Goal: Task Accomplishment & Management: Manage account settings

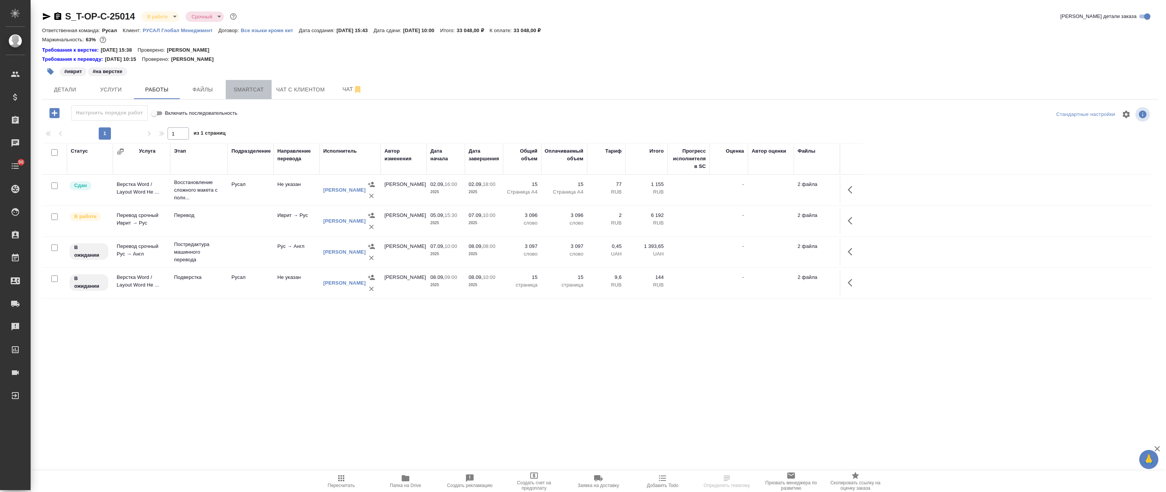
click at [253, 93] on span "Smartcat" at bounding box center [248, 90] width 37 height 10
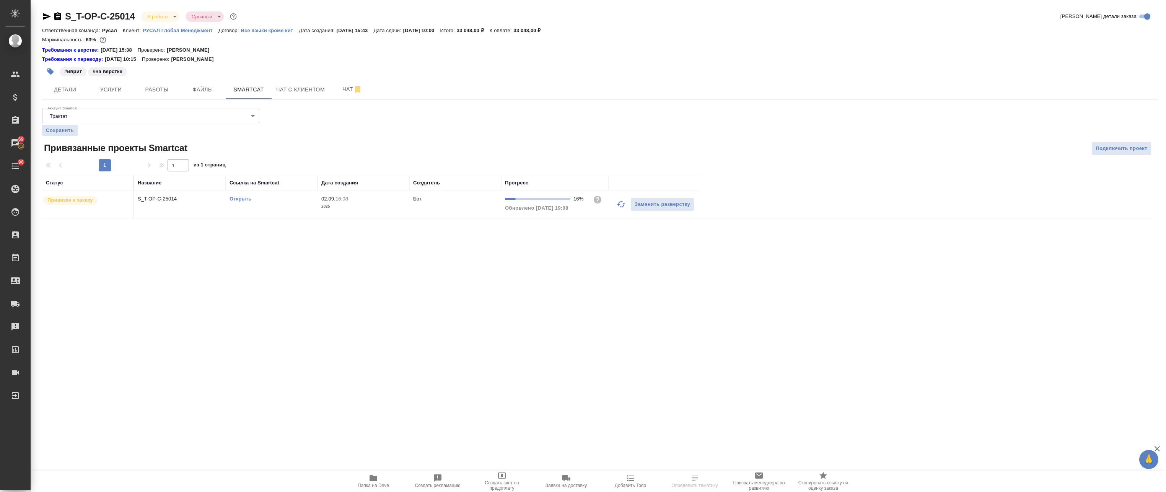
click at [241, 198] on link "Открыть" at bounding box center [240, 199] width 22 height 6
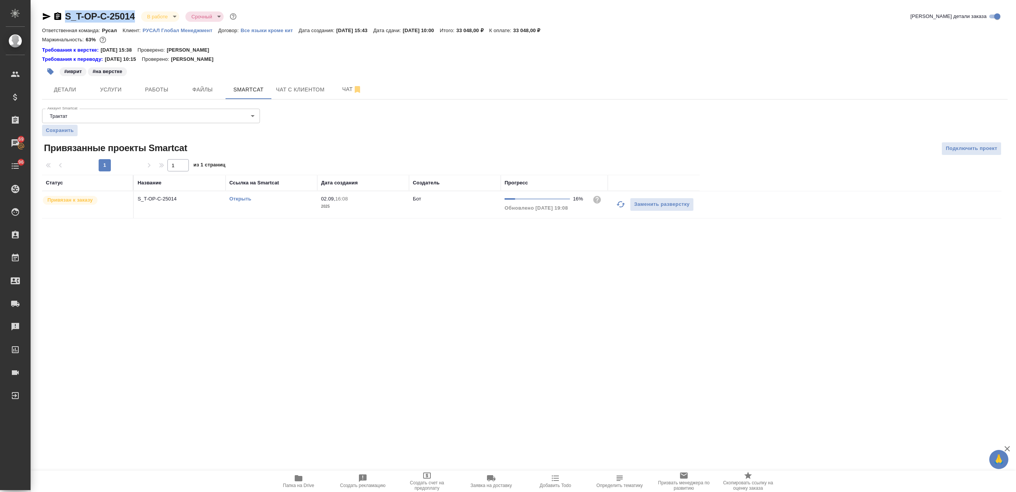
drag, startPoint x: 134, startPoint y: 14, endPoint x: 63, endPoint y: 22, distance: 70.8
click at [63, 22] on div "S_T-OP-C-25014 В работе inProgress Срочный urgent" at bounding box center [140, 16] width 196 height 12
copy link "S_T-OP-C-25014"
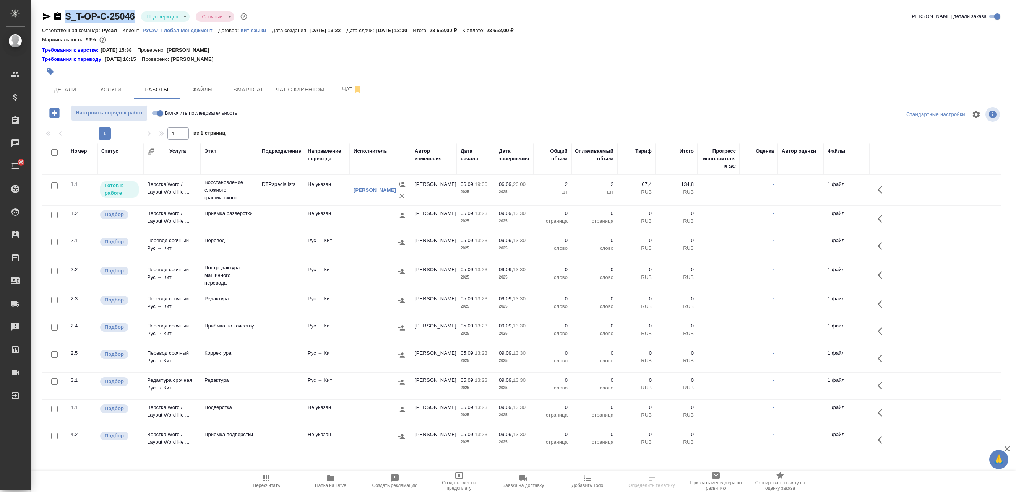
click at [65, 20] on div "S_T-OP-C-25046 Подтвержден confirmed Срочный urgent" at bounding box center [145, 16] width 207 height 12
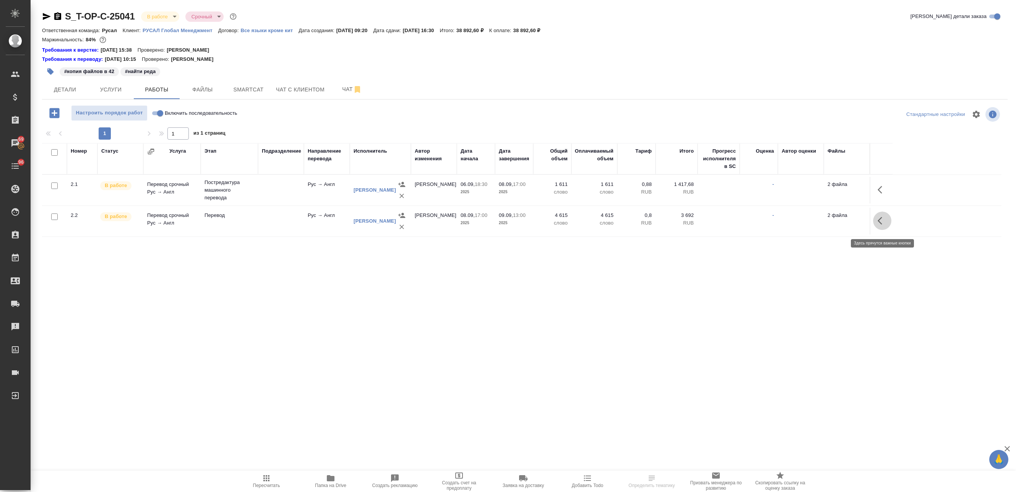
click at [887, 224] on button "button" at bounding box center [882, 220] width 18 height 18
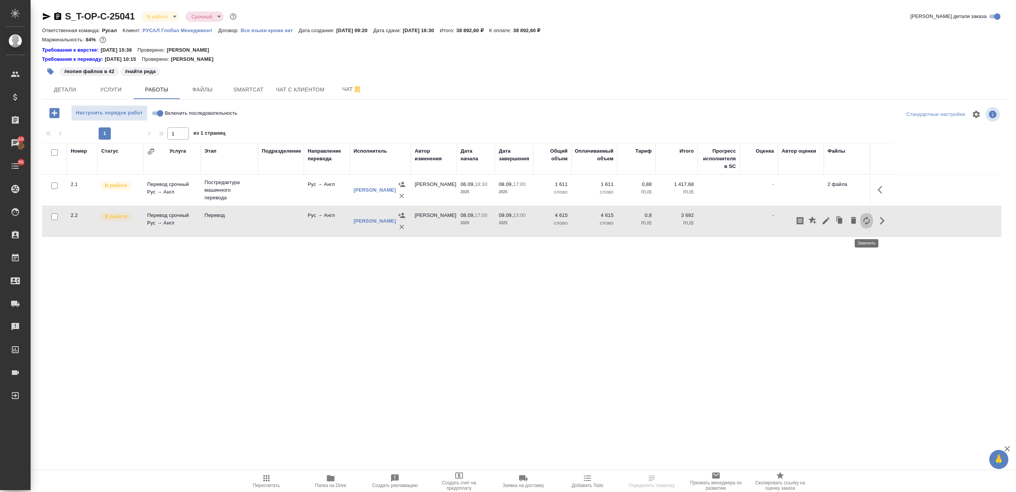
click at [867, 224] on icon "button" at bounding box center [866, 220] width 9 height 9
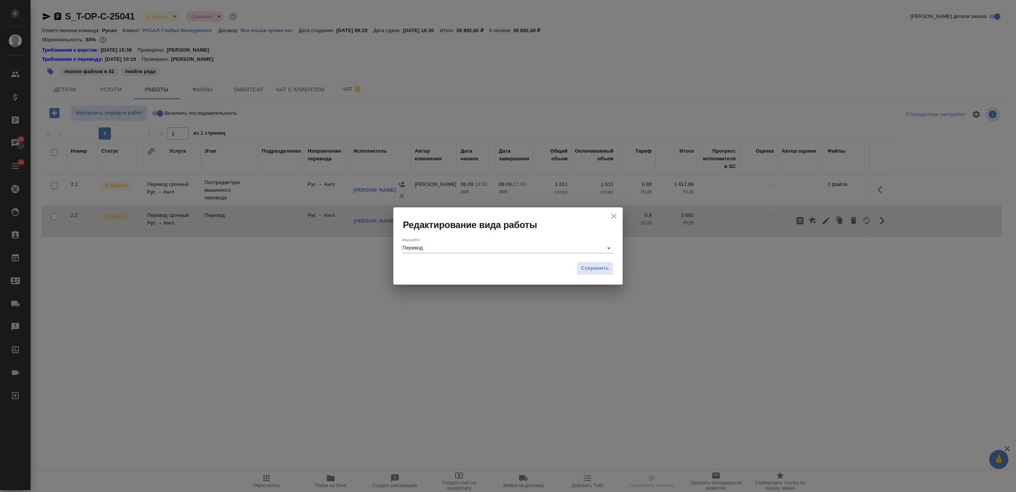
click at [504, 248] on input "Перевод" at bounding box center [501, 247] width 197 height 9
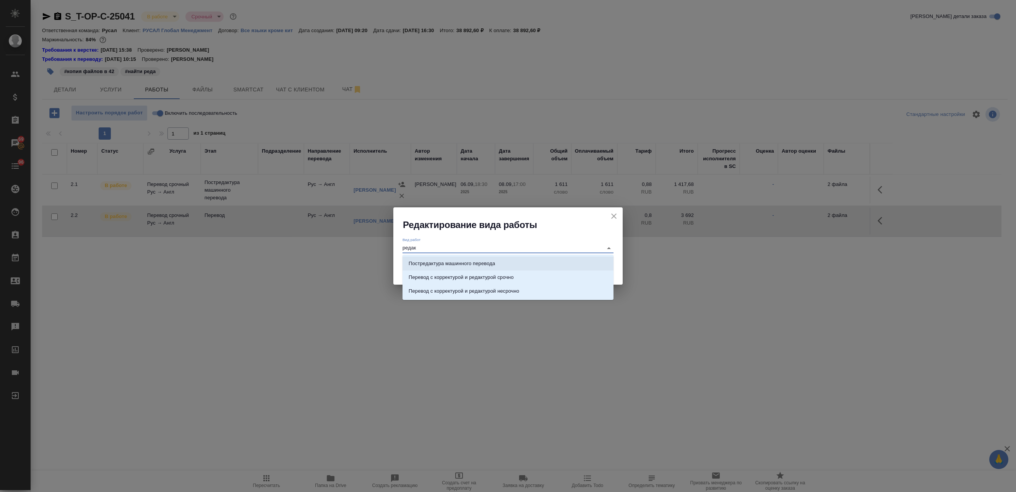
type input "редак"
click at [615, 213] on icon "close" at bounding box center [614, 215] width 9 height 9
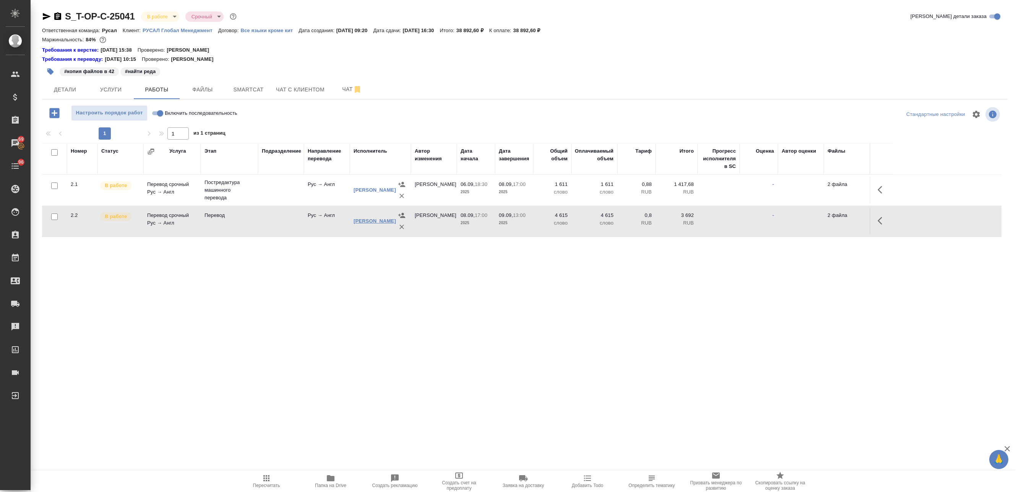
click at [369, 220] on link "Самарина-Широкова Дарья Алексеевна" at bounding box center [375, 221] width 42 height 6
click at [254, 89] on span "Smartcat" at bounding box center [248, 90] width 37 height 10
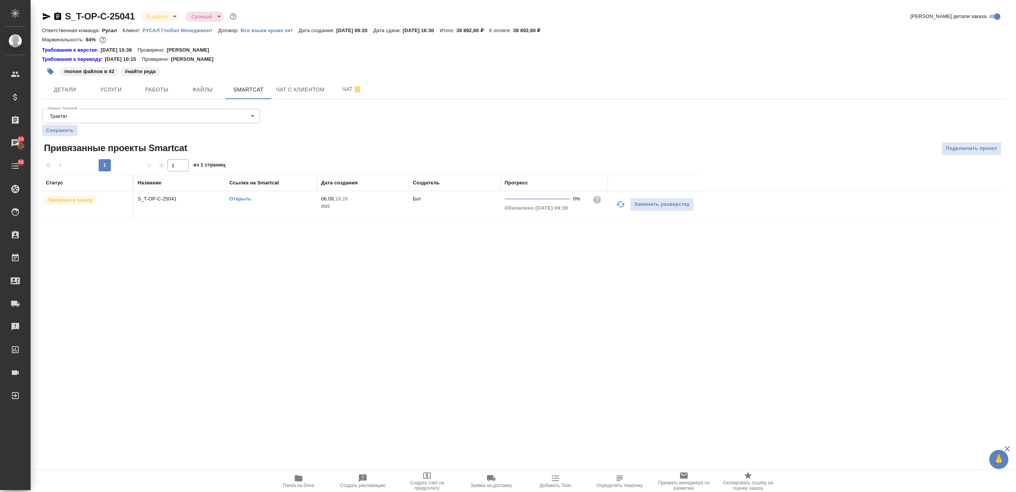
click at [237, 195] on td "Открыть" at bounding box center [272, 204] width 92 height 27
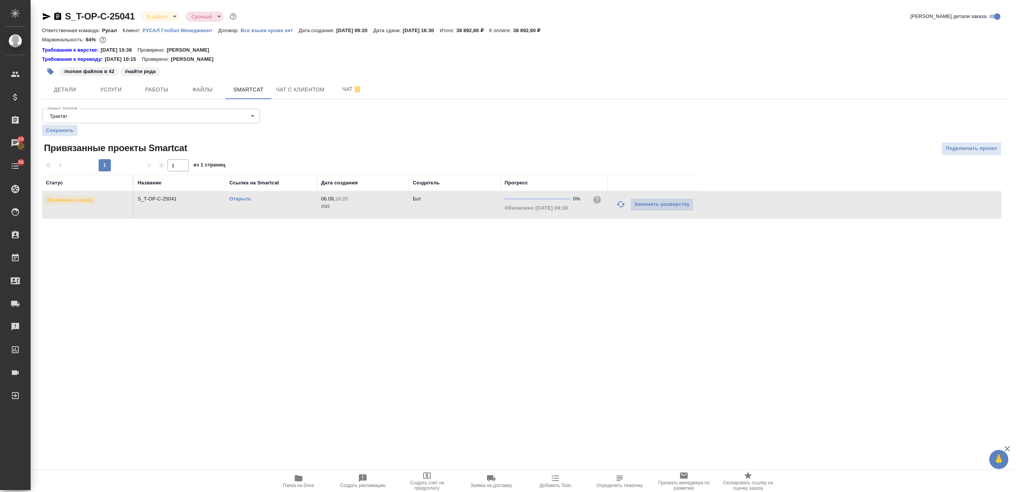
click at [237, 199] on link "Открыть" at bounding box center [240, 199] width 22 height 6
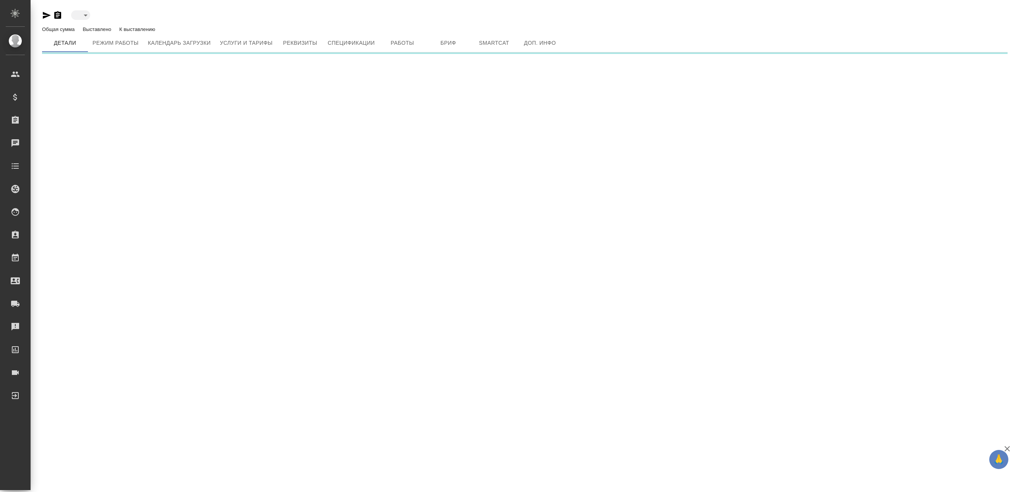
type input "active"
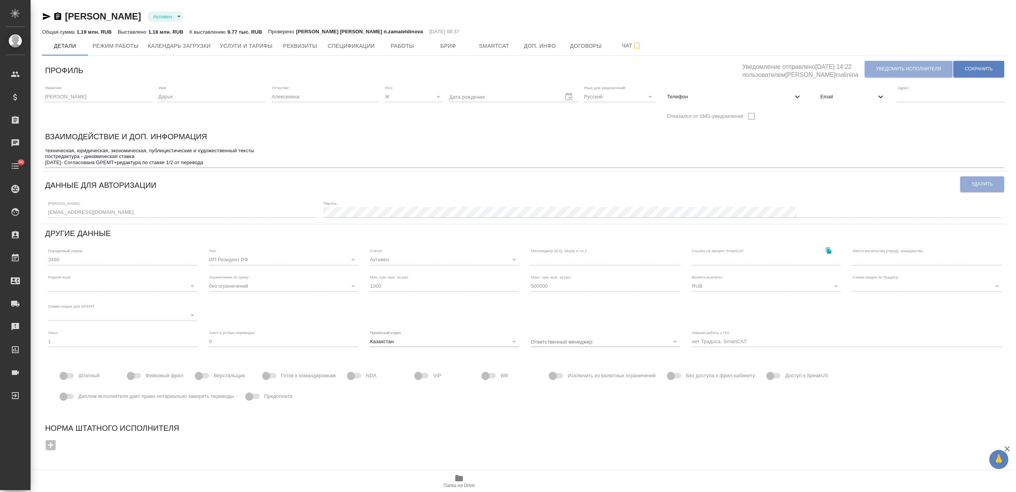
click at [728, 105] on div "Телефон" at bounding box center [734, 96] width 147 height 23
click at [819, 97] on div "Email" at bounding box center [852, 96] width 77 height 17
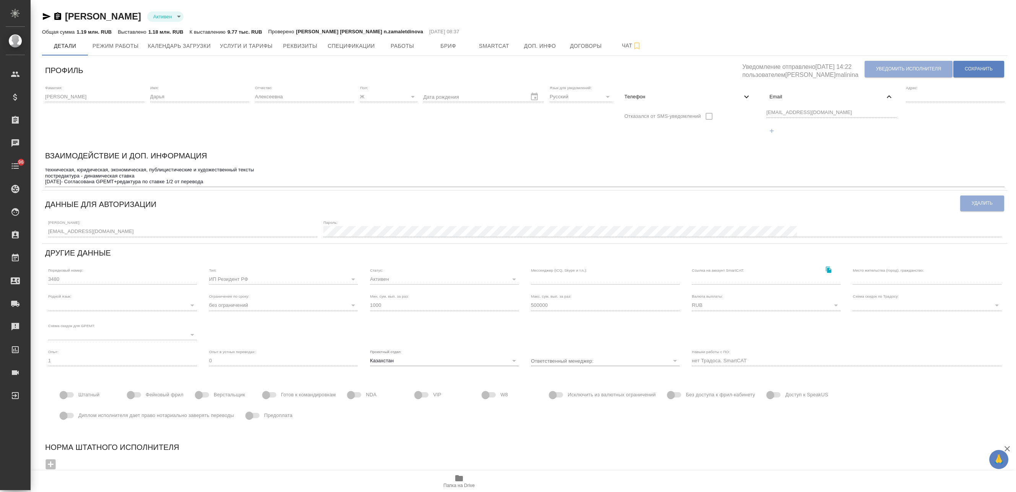
click at [725, 109] on div "Фамилия: Самарина-Широкова Имя: Дарья Отчество: Алексеевна Пол: Ж female Дата р…" at bounding box center [525, 114] width 966 height 64
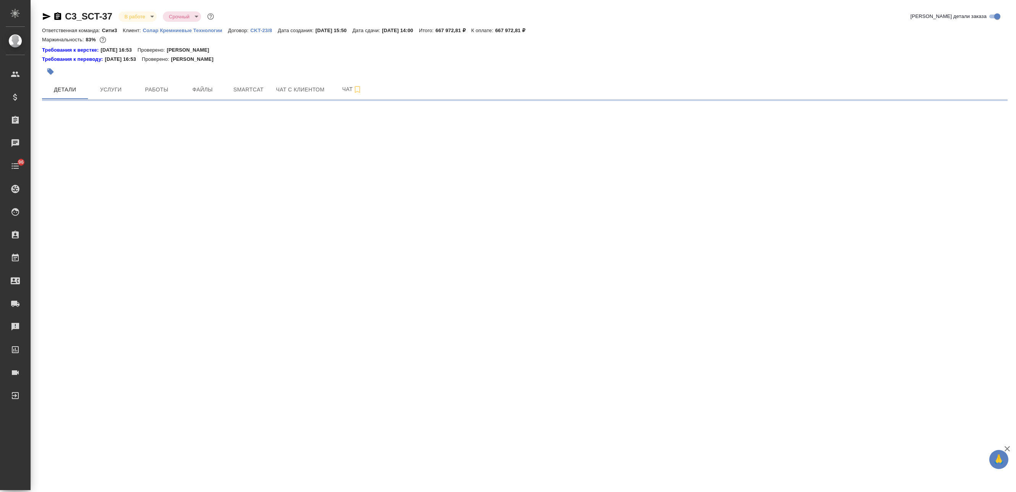
select select "RU"
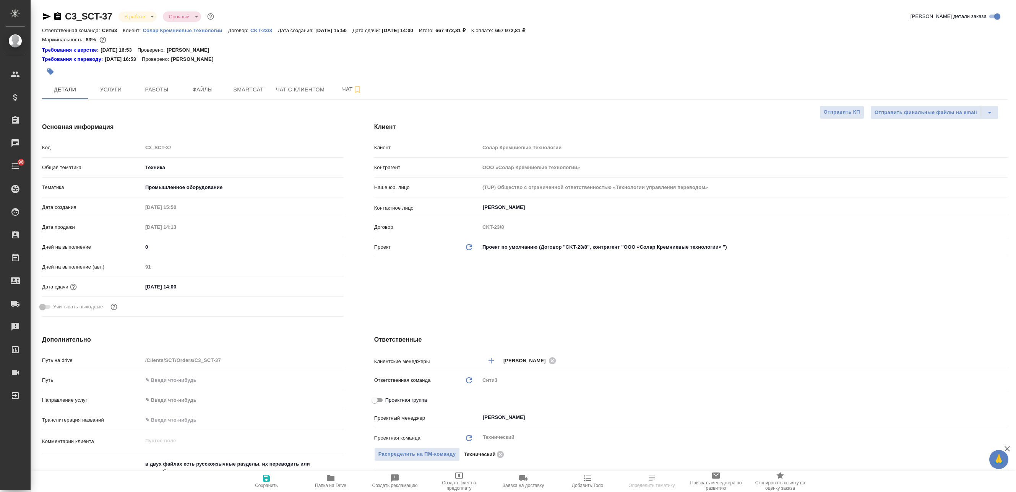
type textarea "x"
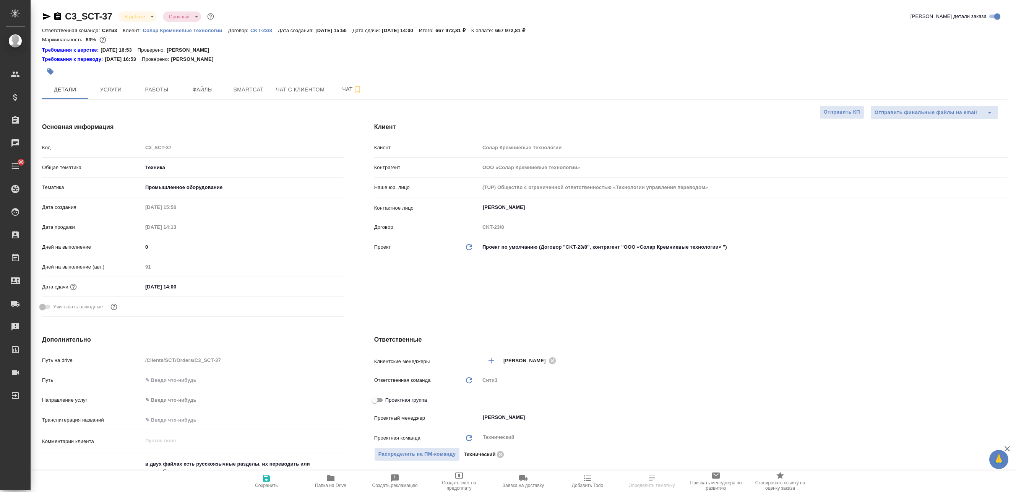
type textarea "x"
click at [246, 90] on span "Smartcat" at bounding box center [248, 90] width 37 height 10
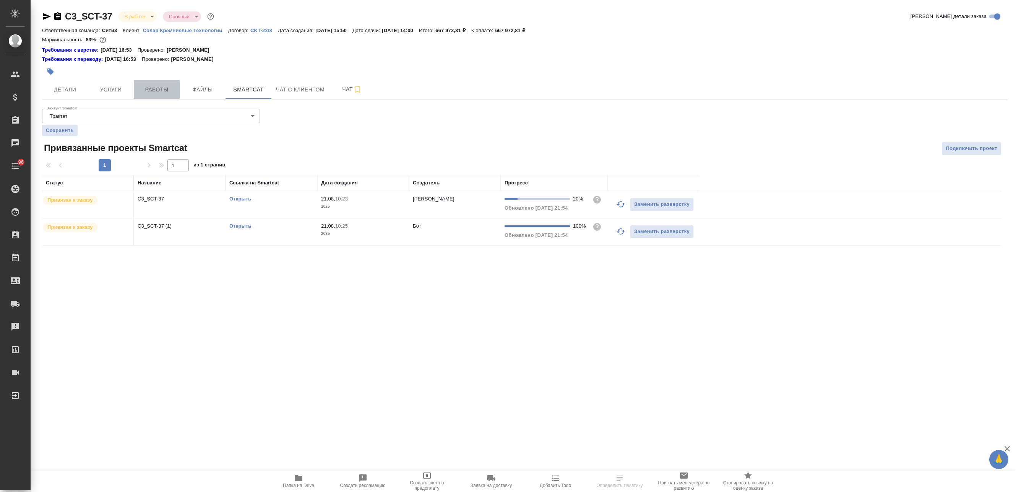
click at [141, 90] on span "Работы" at bounding box center [156, 90] width 37 height 10
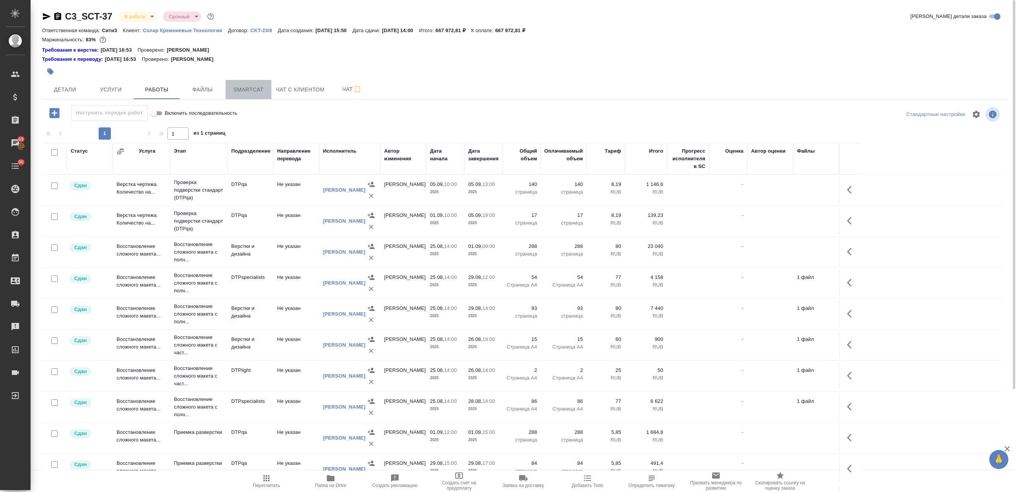
click at [251, 88] on span "Smartcat" at bounding box center [248, 90] width 37 height 10
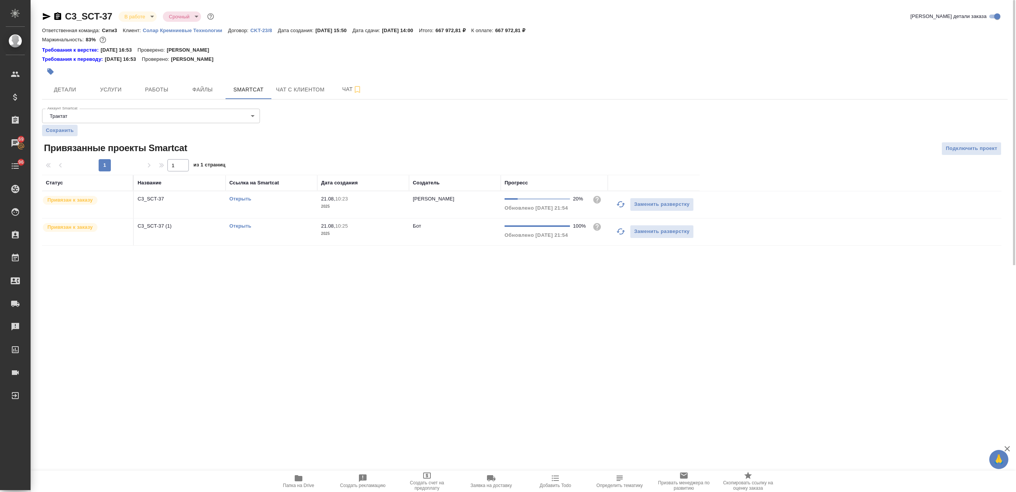
click at [241, 227] on link "Открыть" at bounding box center [240, 226] width 22 height 6
click at [240, 198] on link "Открыть" at bounding box center [240, 199] width 22 height 6
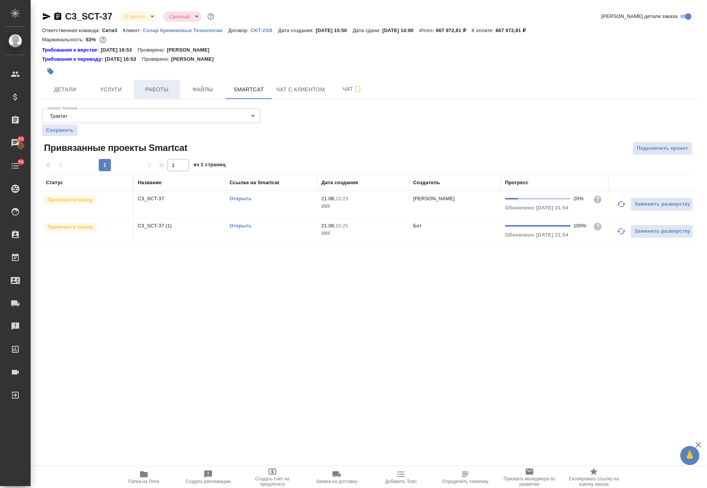
click at [162, 86] on span "Работы" at bounding box center [156, 90] width 37 height 10
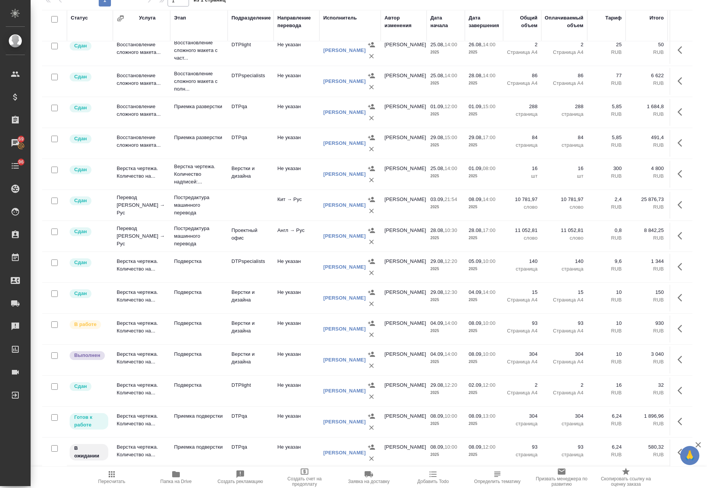
scroll to position [95, 0]
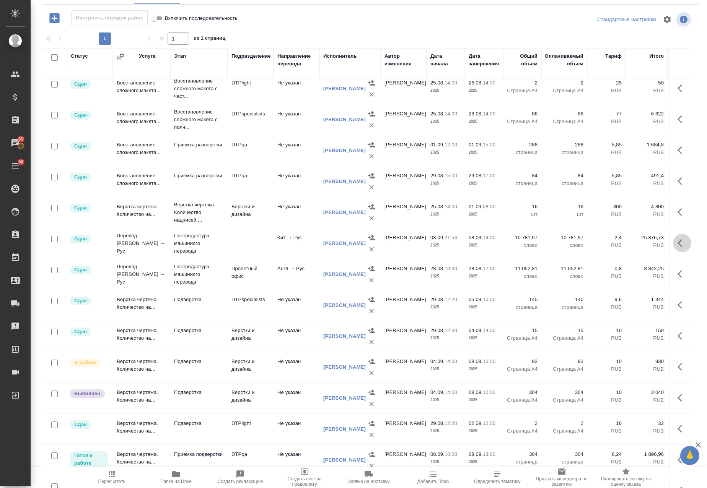
click at [677, 239] on icon "button" at bounding box center [679, 243] width 5 height 8
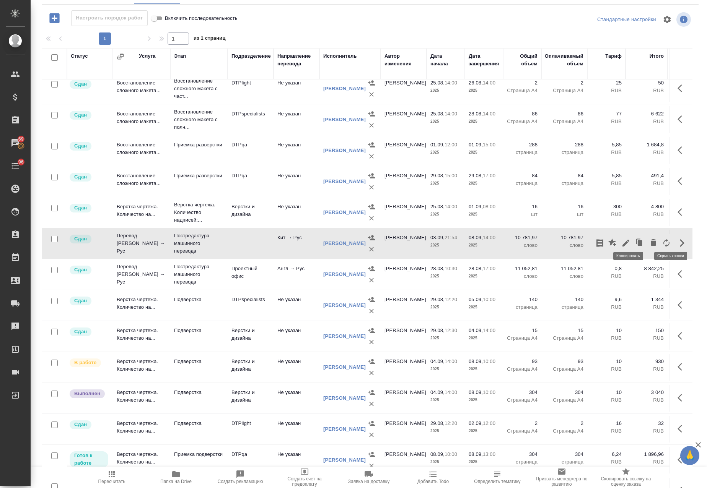
click at [637, 240] on icon "button" at bounding box center [639, 243] width 5 height 6
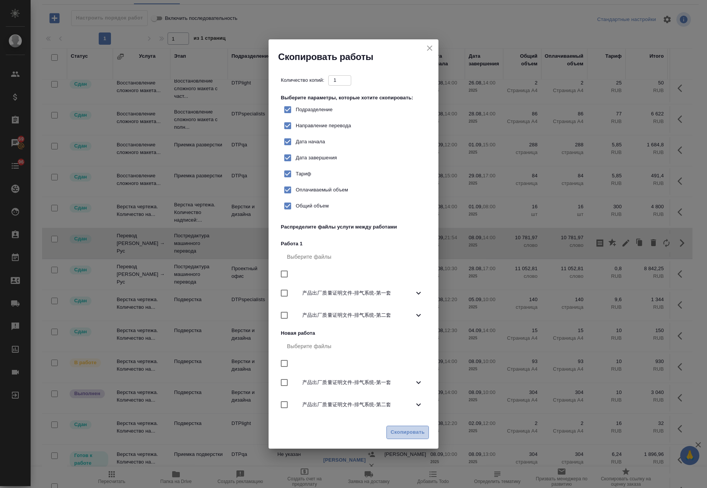
click at [410, 432] on span "Скопировать" at bounding box center [407, 432] width 34 height 9
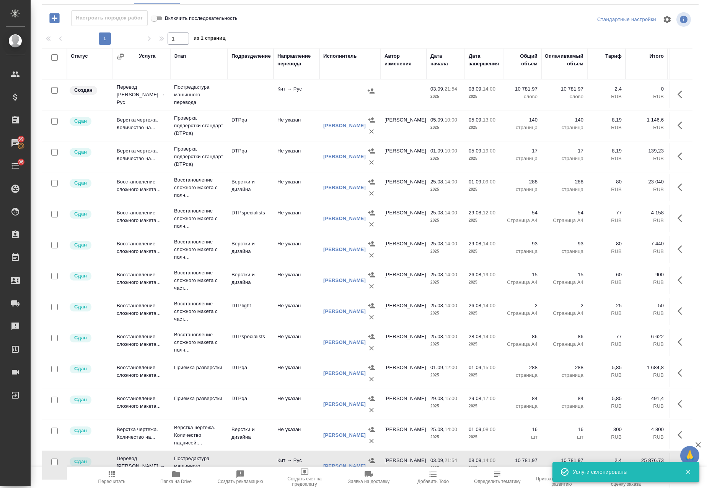
scroll to position [0, 0]
click at [677, 95] on icon "button" at bounding box center [681, 94] width 9 height 9
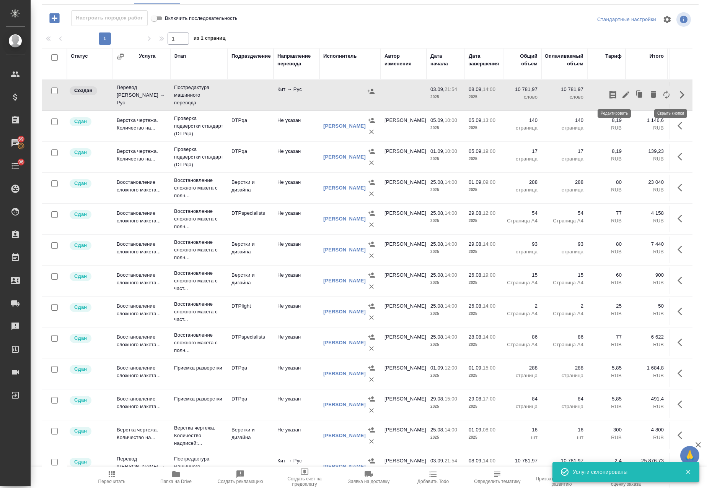
click at [621, 95] on icon "button" at bounding box center [625, 94] width 9 height 9
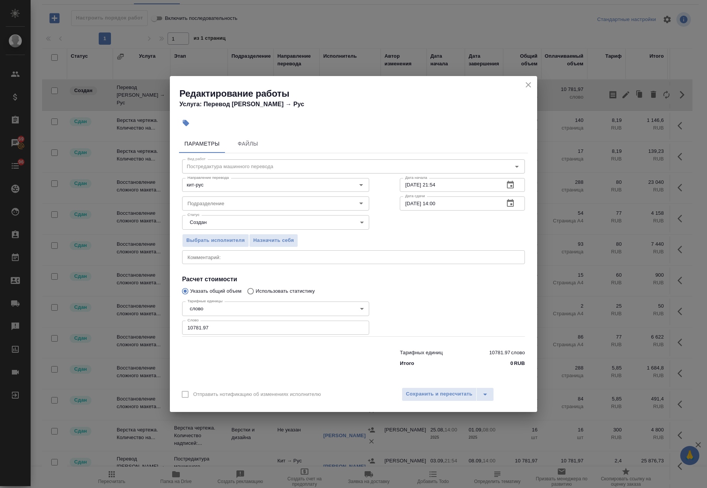
click at [111, 327] on div "Редактирование работы Услуга: Перевод Стандарт Кит → Рус Параметры Файлы Вид ра…" at bounding box center [353, 244] width 707 height 488
type input "200"
drag, startPoint x: 450, startPoint y: 206, endPoint x: 432, endPoint y: 208, distance: 18.0
click at [432, 208] on input "08.09.2025 14:00" at bounding box center [449, 204] width 98 height 14
drag, startPoint x: 422, startPoint y: 201, endPoint x: 400, endPoint y: 191, distance: 24.3
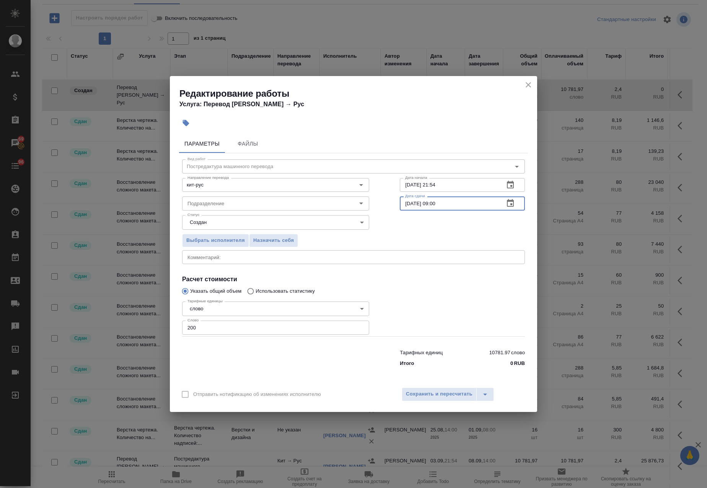
click at [358, 196] on div "Подразделение Подразделение Дата сдачи 08.09.2025 09:00 Дата сдачи" at bounding box center [353, 202] width 373 height 49
type input "08.09.2025 09:00"
drag, startPoint x: 468, startPoint y: 183, endPoint x: 431, endPoint y: 187, distance: 38.0
click at [369, 183] on div "Направление перевода кит-рус Направление перевода Дата начала 03.09.2025 21:54 …" at bounding box center [353, 184] width 373 height 49
paste input "8.09.2025 09:00"
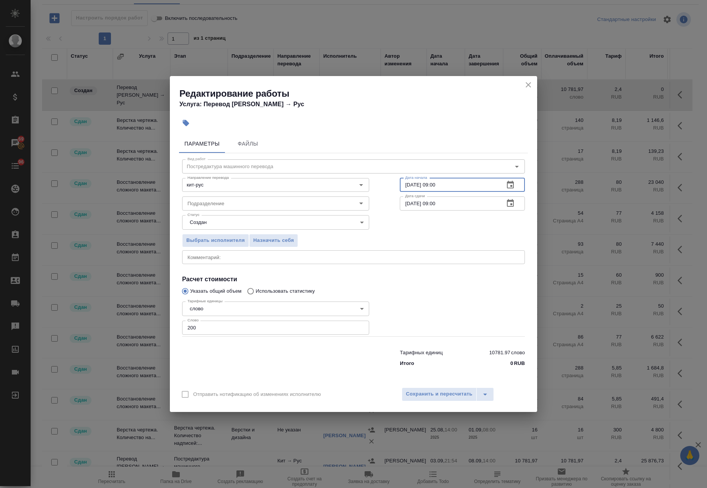
click at [408, 185] on input "08.09.2025 09:00" at bounding box center [449, 185] width 98 height 14
drag, startPoint x: 447, startPoint y: 189, endPoint x: 433, endPoint y: 188, distance: 14.6
click at [433, 188] on input "07.09.2025 09:00" at bounding box center [449, 185] width 98 height 14
type input "07.09.2025 14:00"
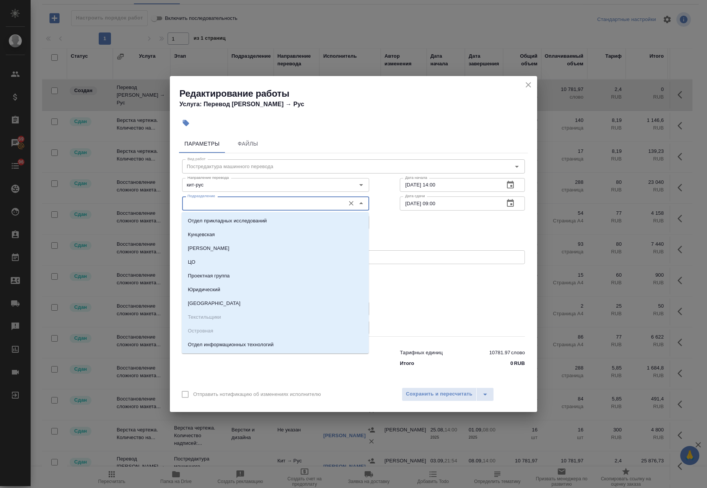
click at [235, 204] on input "Подразделение" at bounding box center [262, 203] width 157 height 9
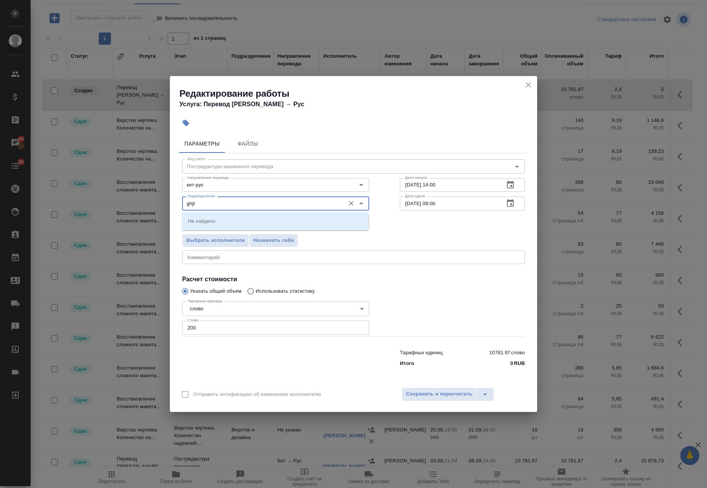
drag, startPoint x: 203, startPoint y: 202, endPoint x: 118, endPoint y: 200, distance: 85.3
click at [118, 199] on div "Редактирование работы Услуга: Перевод Стандарт Кит → Рус Параметры Файлы Вид ра…" at bounding box center [353, 244] width 707 height 488
click at [218, 231] on p "Проектный офис" at bounding box center [208, 235] width 40 height 8
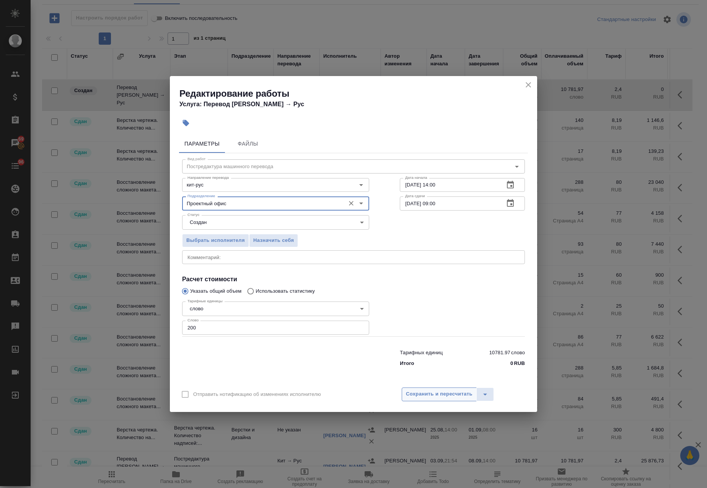
type input "Проектный офис"
click at [438, 392] on span "Сохранить и пересчитать" at bounding box center [439, 394] width 67 height 9
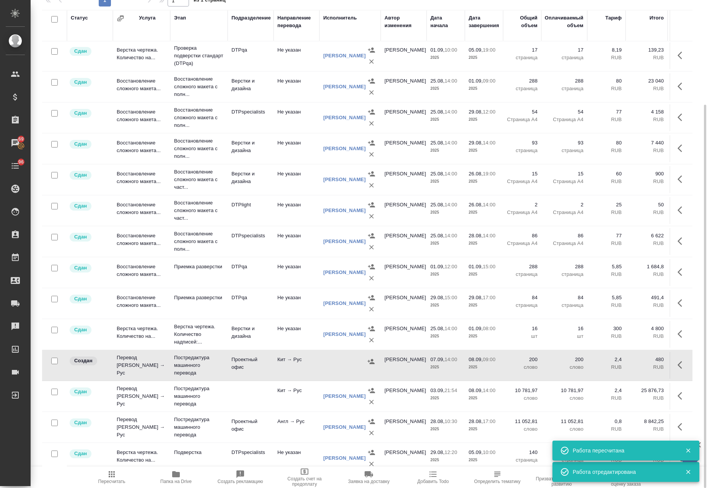
scroll to position [153, 0]
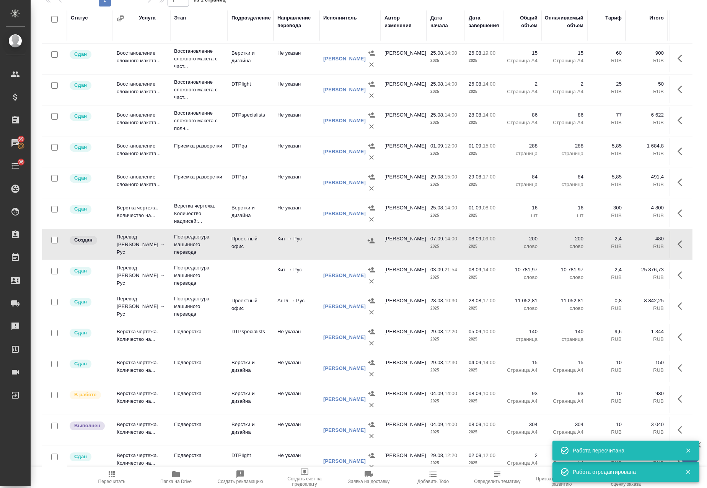
click at [327, 255] on td at bounding box center [349, 244] width 61 height 27
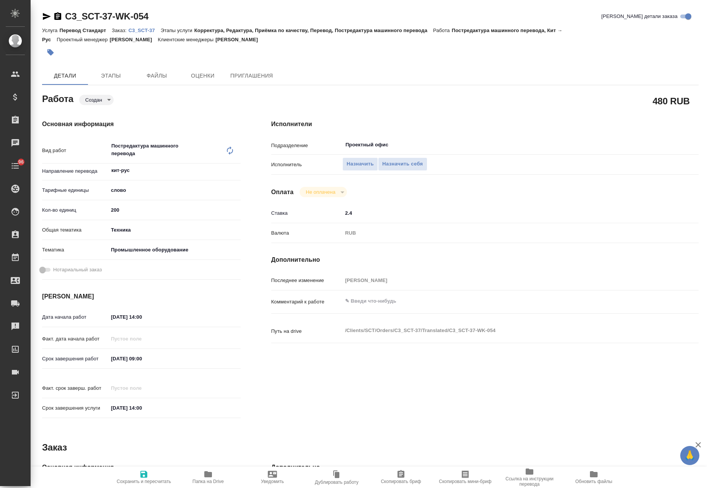
type textarea "x"
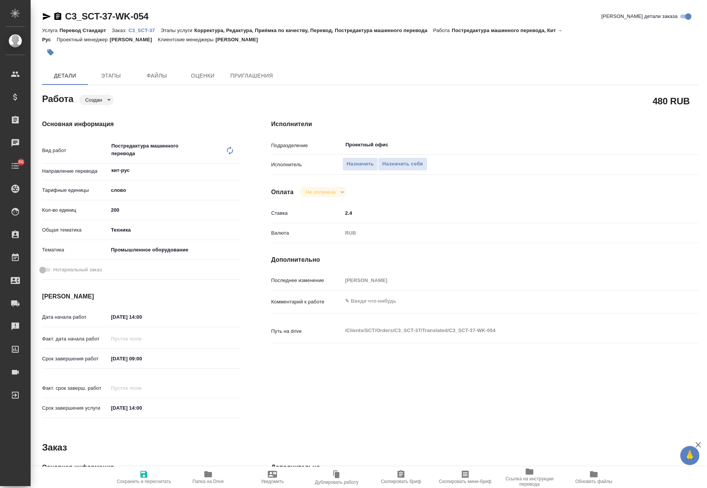
type textarea "x"
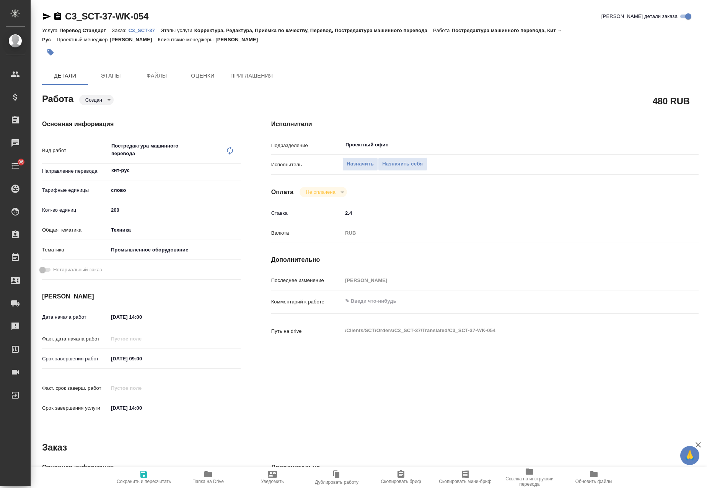
type textarea "x"
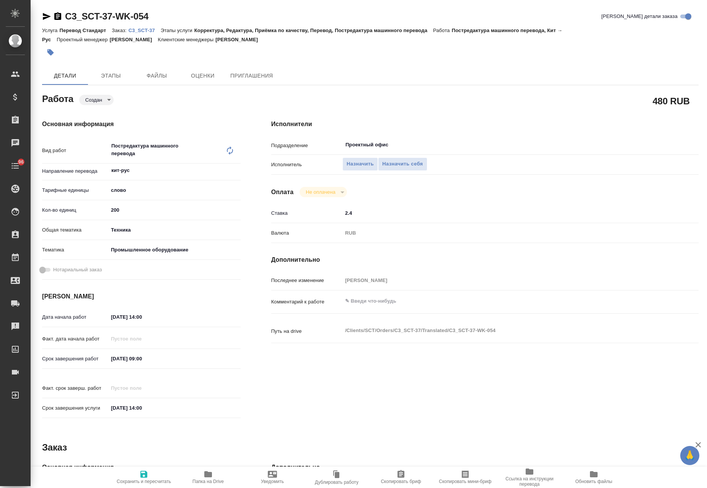
type textarea "x"
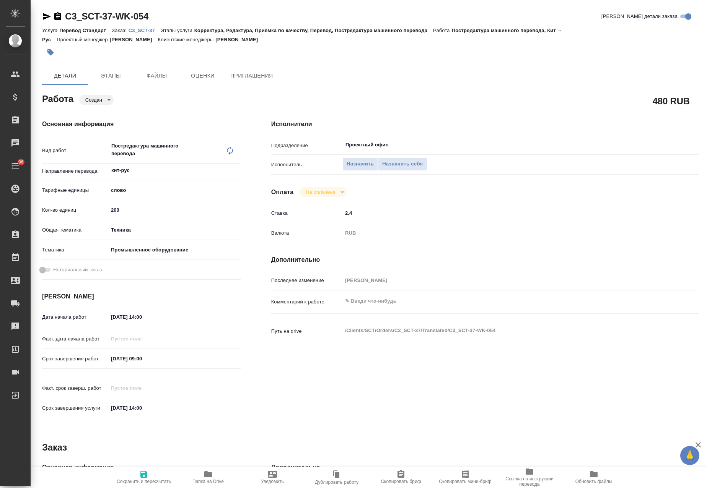
type textarea "x"
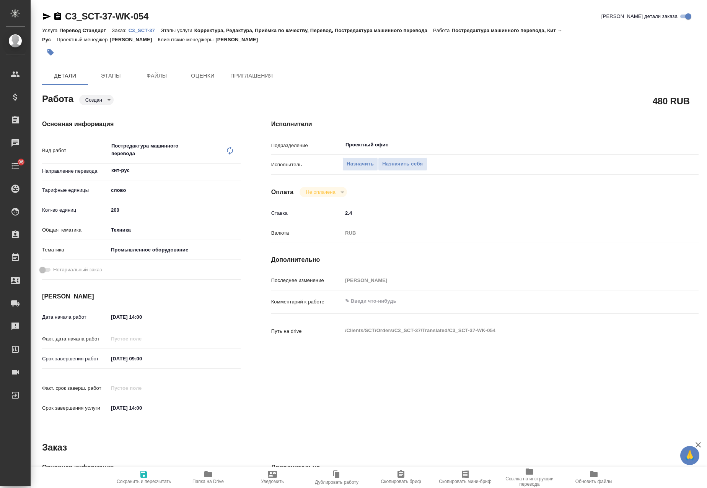
drag, startPoint x: 335, startPoint y: 214, endPoint x: 328, endPoint y: 274, distance: 60.9
click at [274, 223] on div "Ставка 2.4" at bounding box center [484, 216] width 427 height 20
type textarea "x"
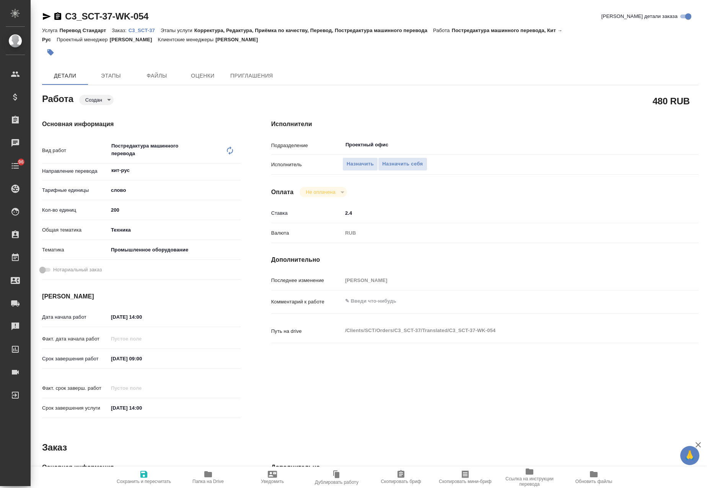
type textarea "x"
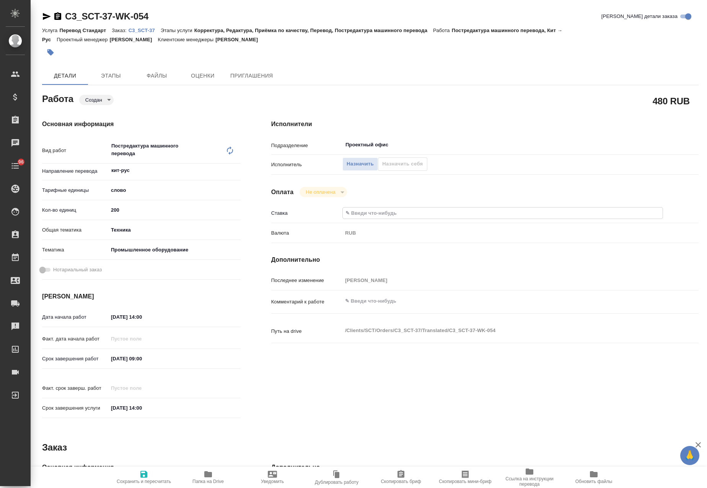
type textarea "x"
click at [153, 470] on button "Сохранить и пересчитать" at bounding box center [144, 477] width 64 height 21
type textarea "x"
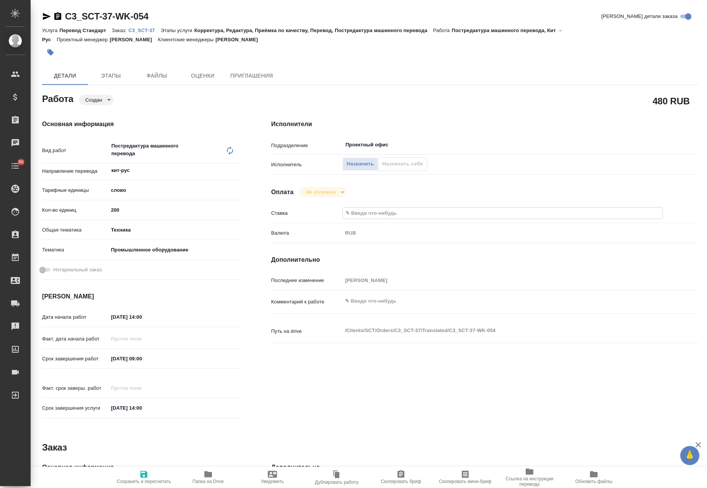
type textarea "x"
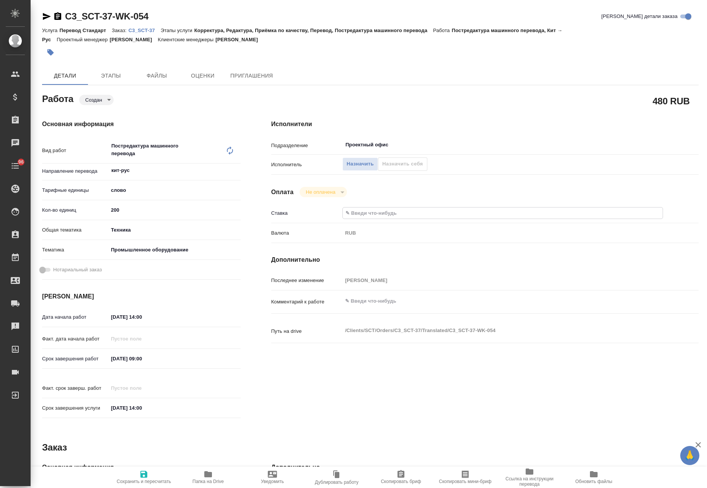
type textarea "x"
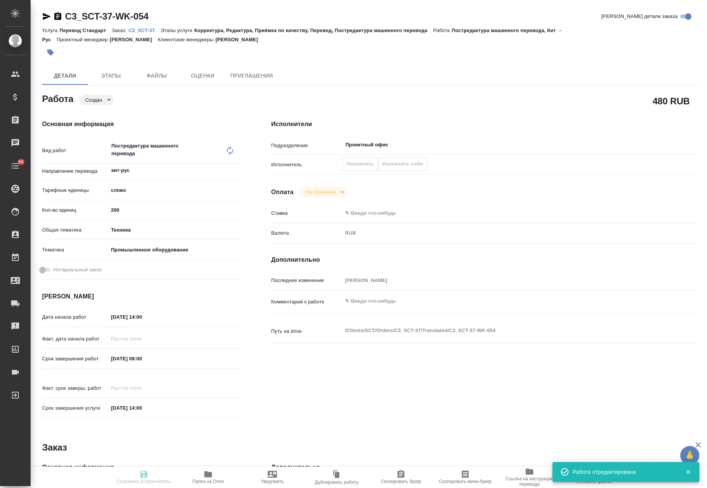
type input "created"
type textarea "Постредактура машинного перевода"
type textarea "x"
type input "кит-рус"
type input "5a8b1489cc6b4906c91bfd90"
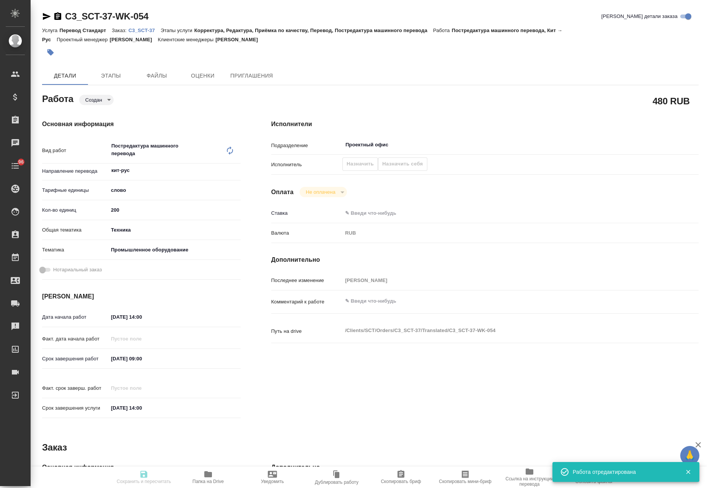
type input "200"
type input "tech"
type input "5f647205b73bc97568ca66bc"
type input "07.09.2025 14:00"
type input "08.09.2025 09:00"
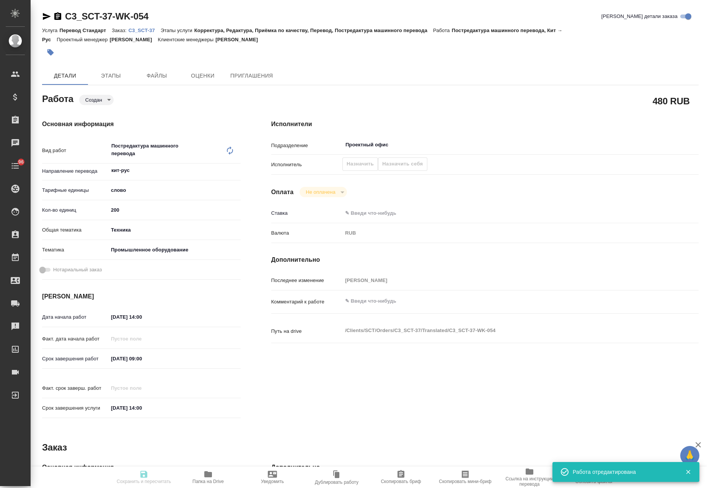
type input "08.09.2025 14:00"
type input "Проектный офис"
type input "notPayed"
type input "0"
type input "RUB"
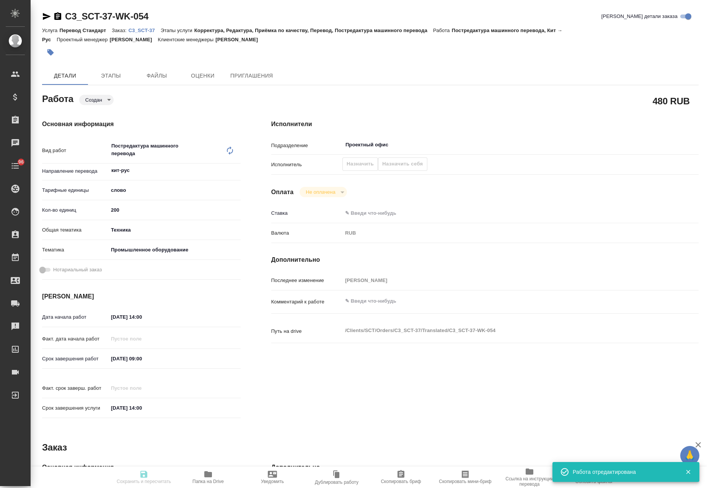
type input "[PERSON_NAME]"
type textarea "x"
type textarea "/Clients/SCT/Orders/C3_SCT-37/Translated/C3_SCT-37-WK-054"
type textarea "x"
type input "C3_SCT-37"
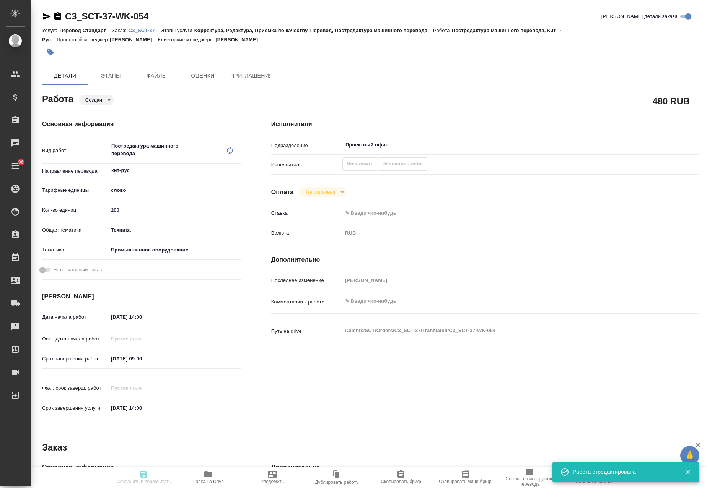
type input "Перевод Стандарт"
type input "Корректура, Редактура, Приёмка по качеству, Перевод, Постредактура машинного пе…"
type input "Ильина Екатерина"
type input "Заборова Александра"
type input "/Clients/SCT/Orders/C3_SCT-37"
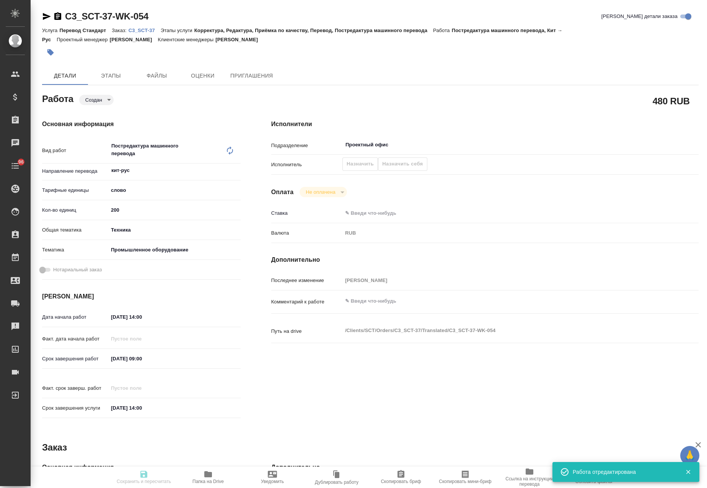
type textarea "x"
type textarea "в двух файлах есть русскоязычные разделы, их переводить или перенабирать не нуж…"
type textarea "x"
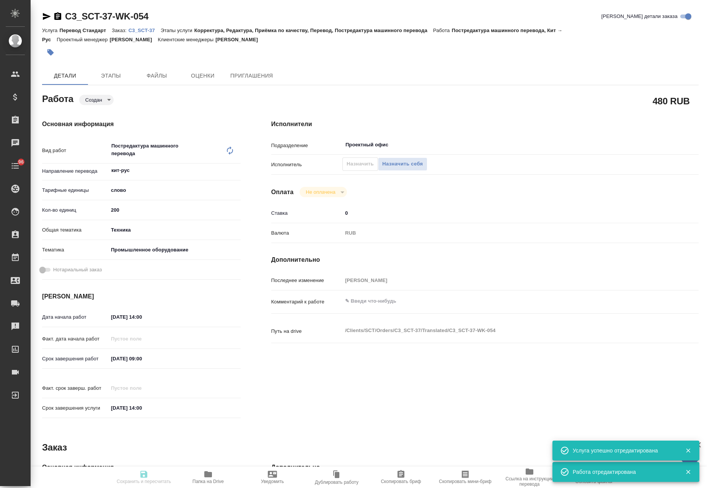
type textarea "x"
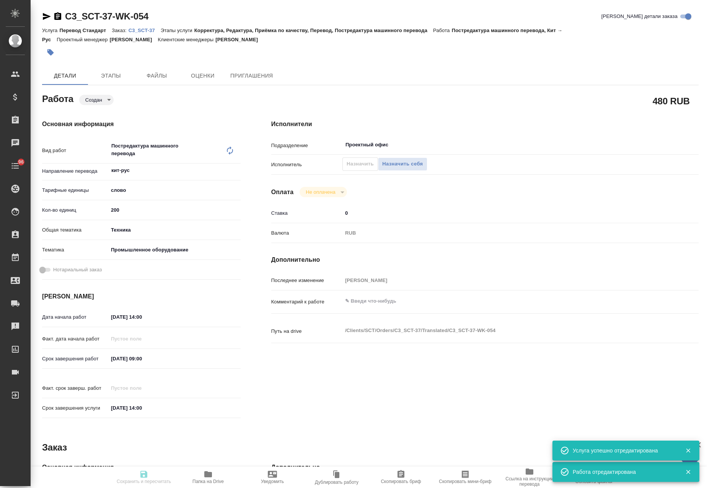
type textarea "x"
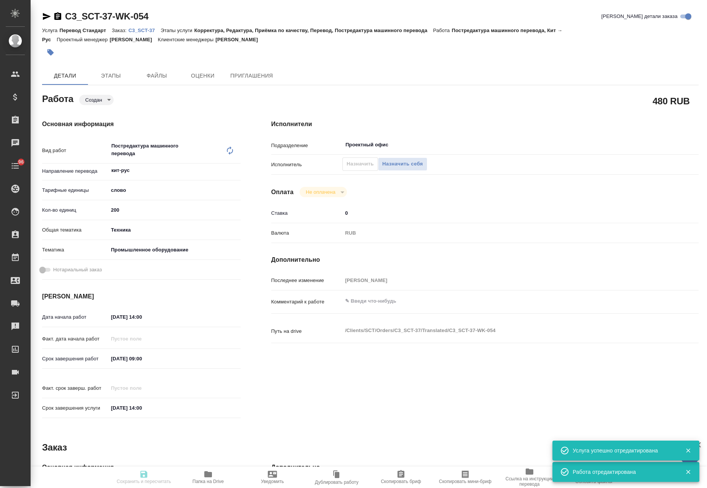
type textarea "x"
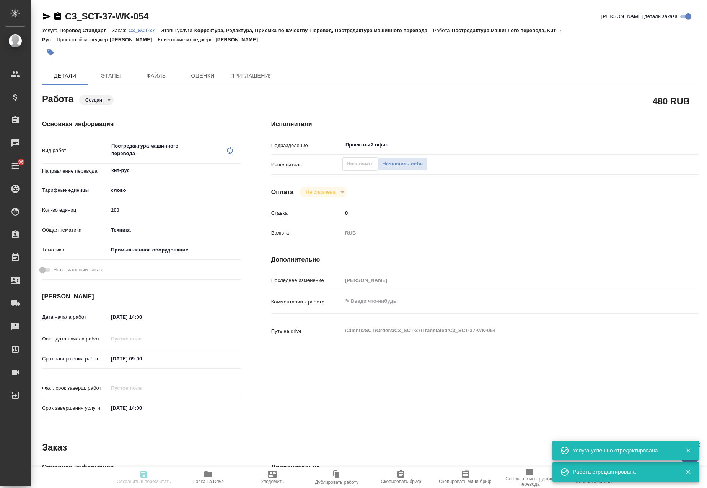
type textarea "x"
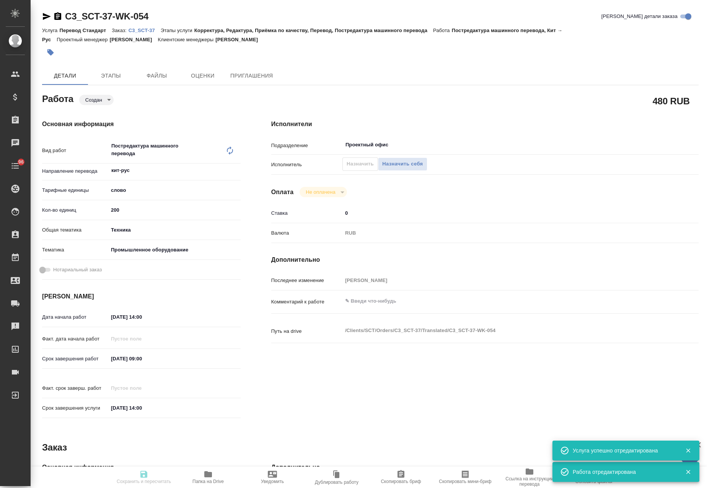
type textarea "x"
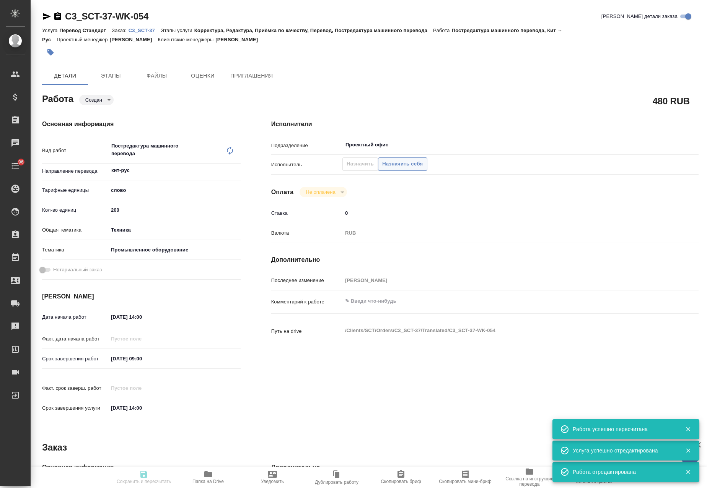
type input "created"
type textarea "Постредактура машинного перевода"
type textarea "x"
type input "кит-рус"
type input "5a8b1489cc6b4906c91bfd90"
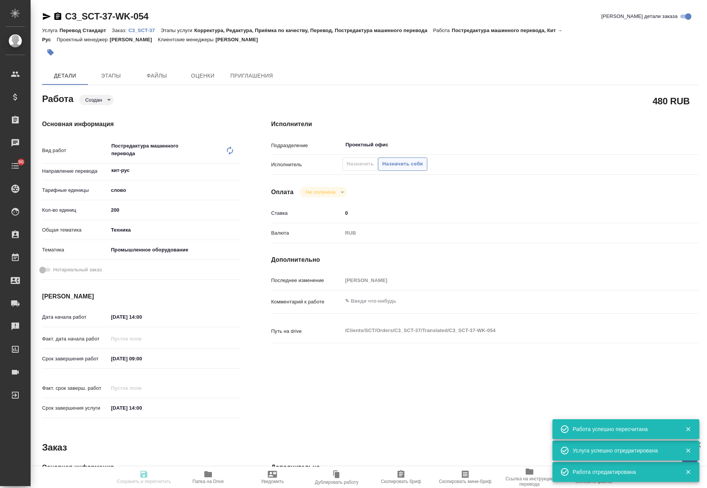
type input "200"
type input "tech"
type input "5f647205b73bc97568ca66bc"
type input "07.09.2025 14:00"
type input "08.09.2025 09:00"
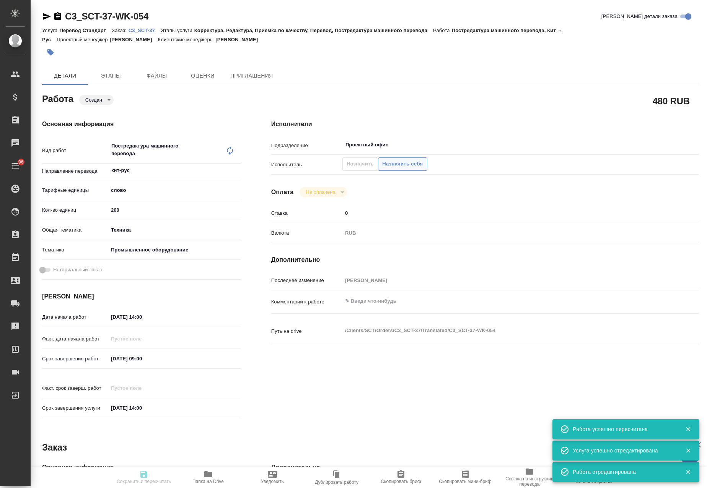
type input "08.09.2025 14:00"
type input "Проектный офис"
type input "notPayed"
type input "0"
type input "RUB"
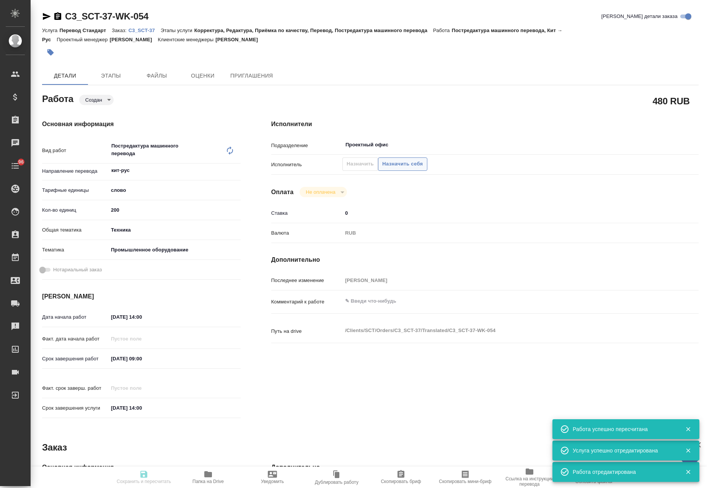
type input "[PERSON_NAME]"
type textarea "x"
type textarea "/Clients/SCT/Orders/C3_SCT-37/Translated/C3_SCT-37-WK-054"
type textarea "x"
type input "C3_SCT-37"
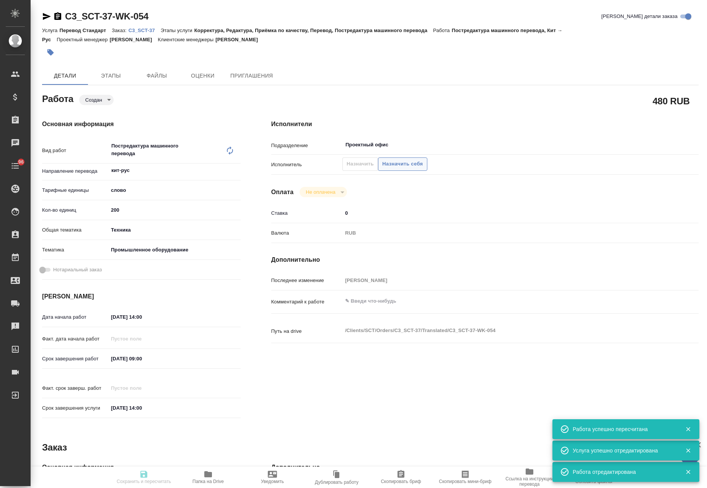
type input "Перевод Стандарт"
type input "Корректура, Редактура, Приёмка по качеству, Перевод, Постредактура машинного пе…"
type input "Ильина Екатерина"
type input "Заборова Александра"
type input "/Clients/SCT/Orders/C3_SCT-37"
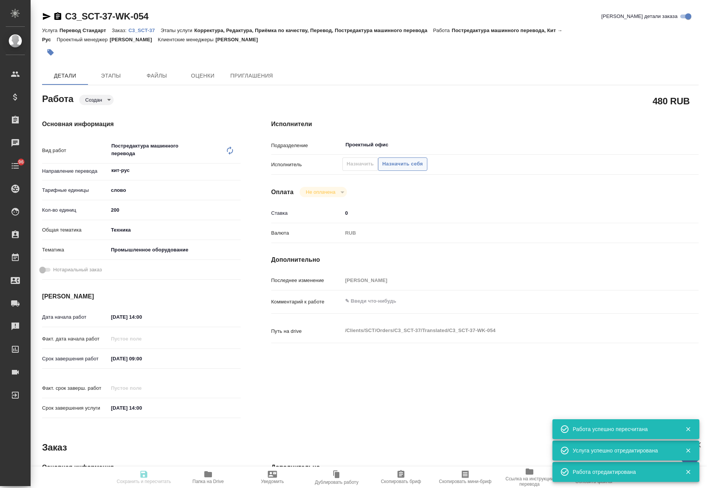
type textarea "x"
type textarea "в двух файлах есть русскоязычные разделы, их переводить или перенабирать не нуж…"
type textarea "x"
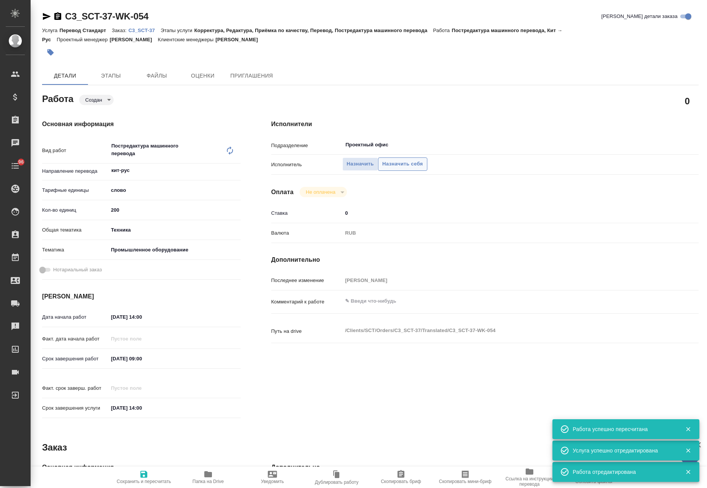
type textarea "x"
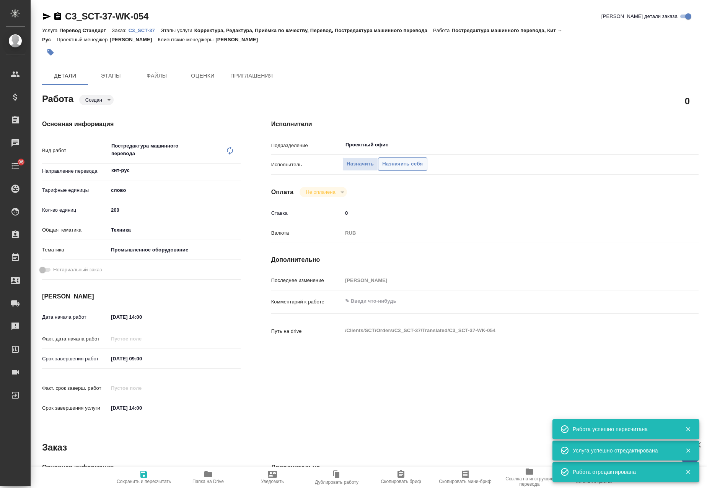
type textarea "x"
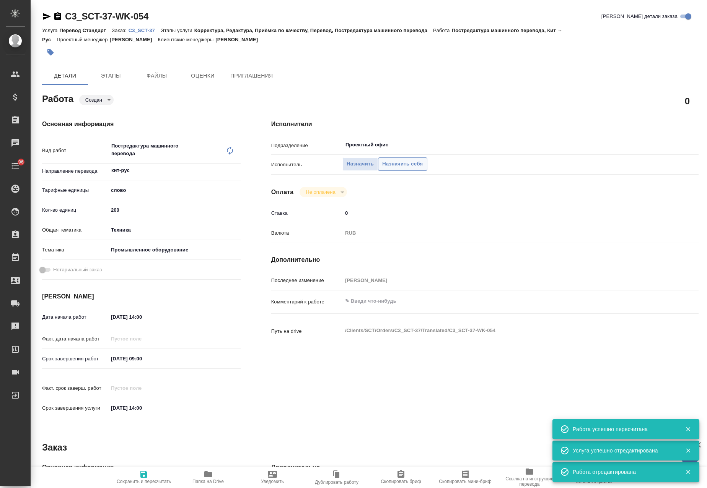
type textarea "x"
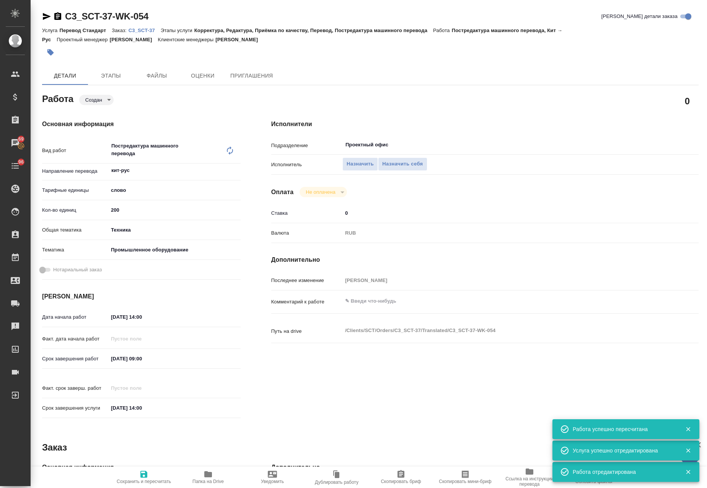
type textarea "x"
drag, startPoint x: 404, startPoint y: 169, endPoint x: 385, endPoint y: 175, distance: 20.4
click at [282, 145] on div "Подразделение Проектный офис ​ Исполнитель Назначить Назначить себя" at bounding box center [484, 158] width 427 height 40
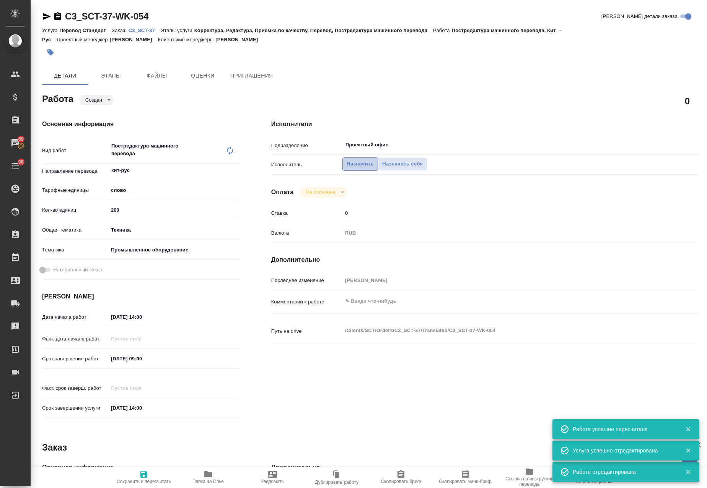
click at [348, 165] on span "Назначить" at bounding box center [359, 164] width 27 height 9
type textarea "x"
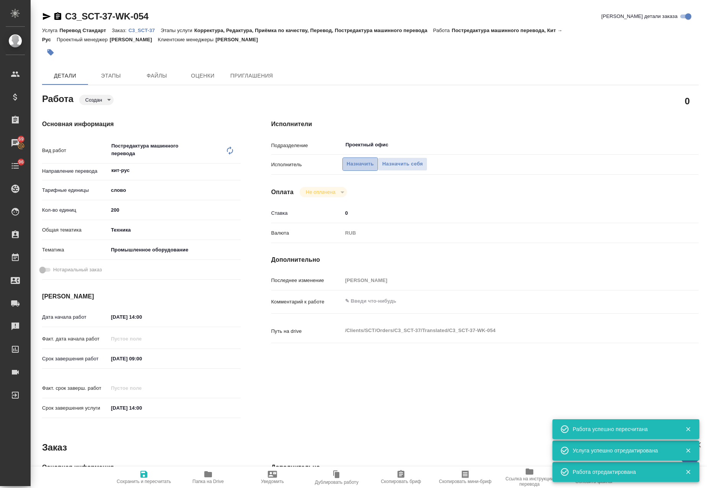
type textarea "x"
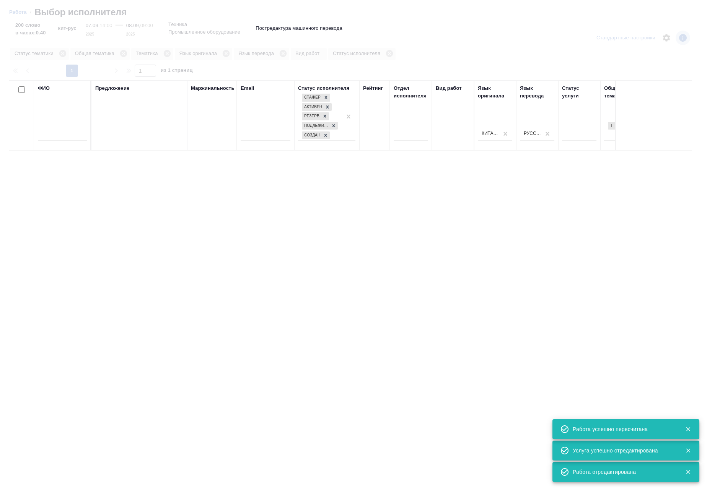
type textarea "x"
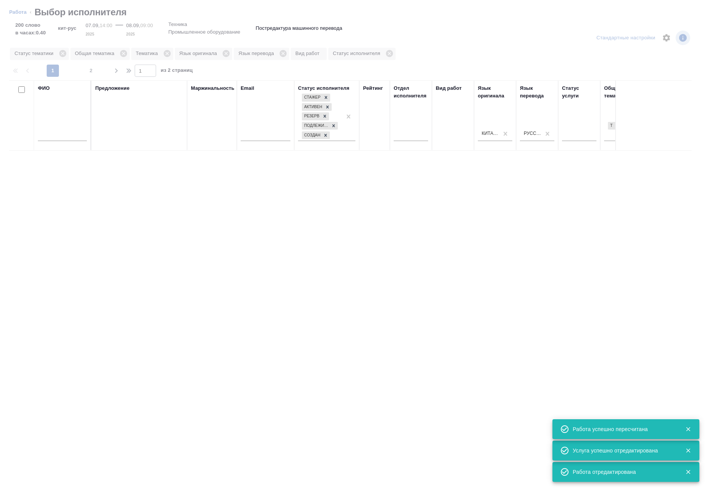
click at [63, 136] on input "text" at bounding box center [62, 137] width 49 height 10
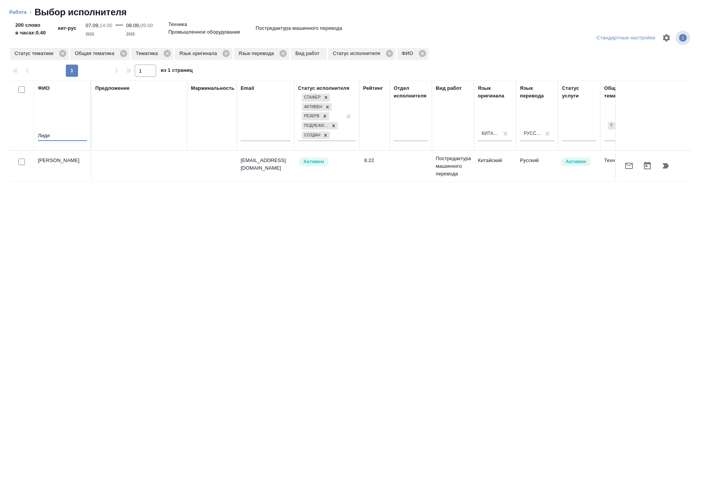
type input "Лиди"
click at [666, 165] on icon "button" at bounding box center [665, 165] width 7 height 5
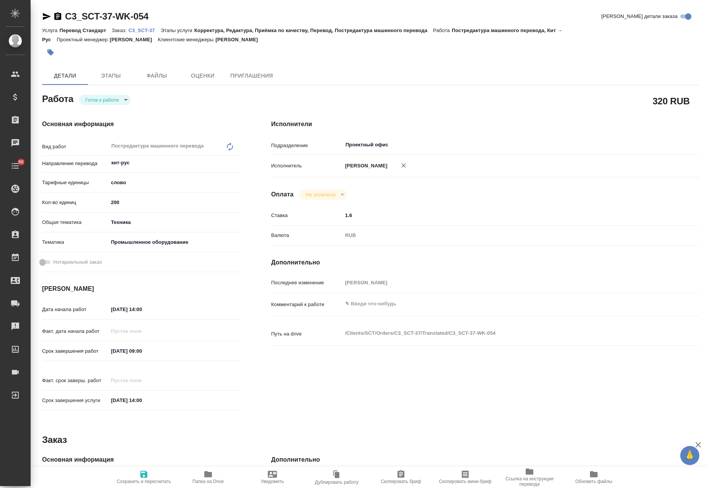
type textarea "x"
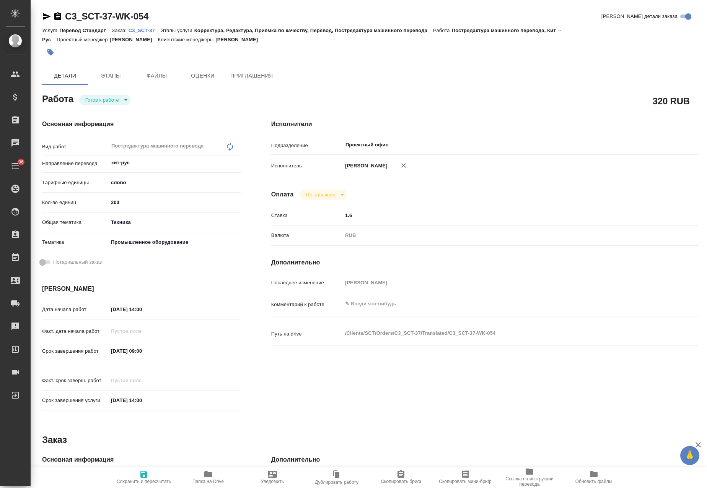
type textarea "x"
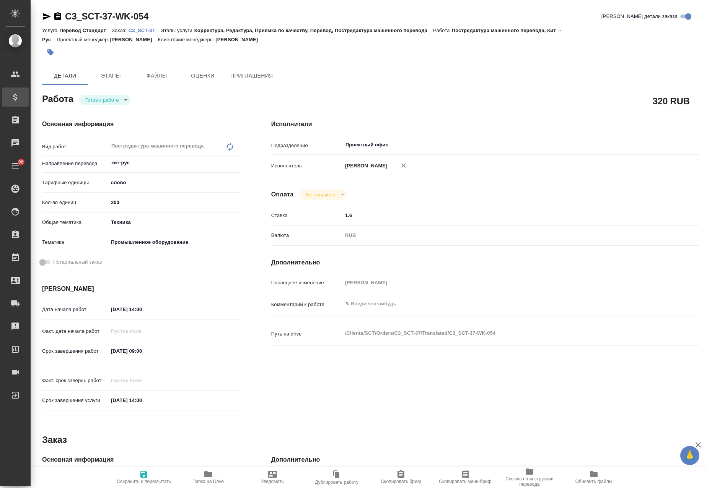
type textarea "x"
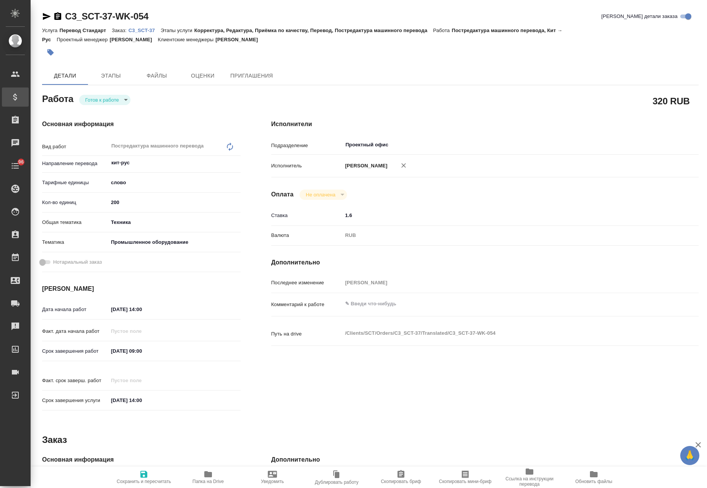
type textarea "x"
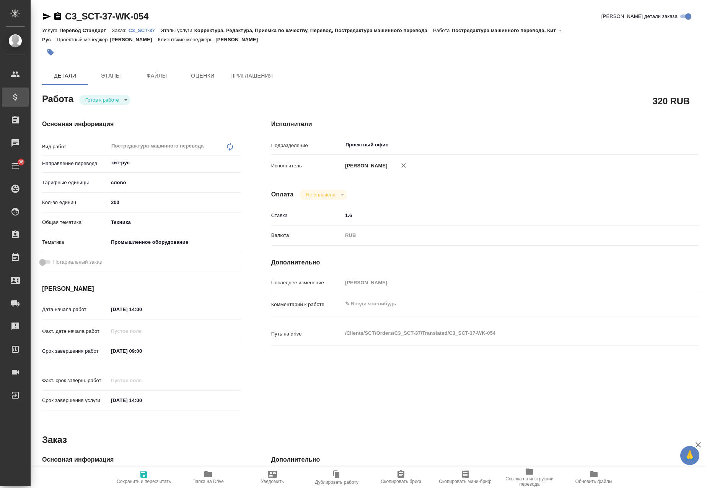
type textarea "x"
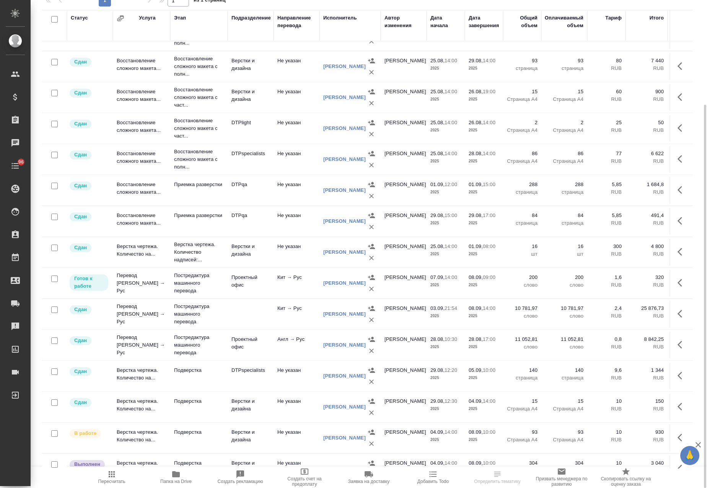
scroll to position [115, 0]
click at [677, 281] on icon "button" at bounding box center [679, 283] width 5 height 8
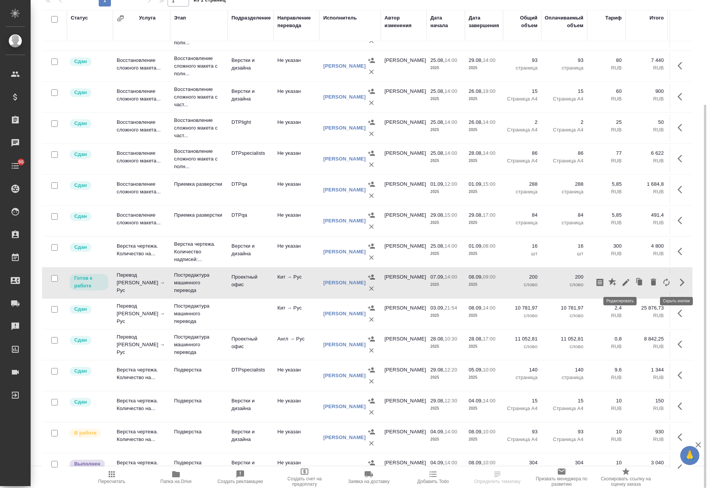
click at [624, 280] on icon "button" at bounding box center [625, 282] width 9 height 9
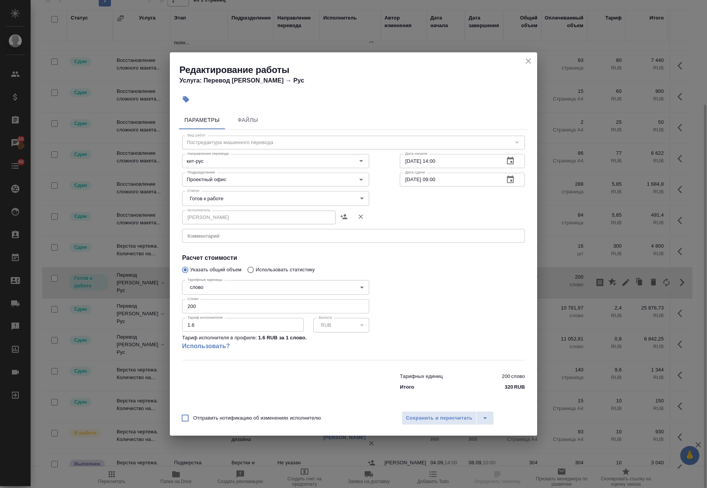
click at [233, 197] on body "🙏 .cls-1 fill:#fff; AWATERA Avdeenko Kirill Клиенты Спецификации Заказы 69 Чаты…" at bounding box center [353, 244] width 707 height 488
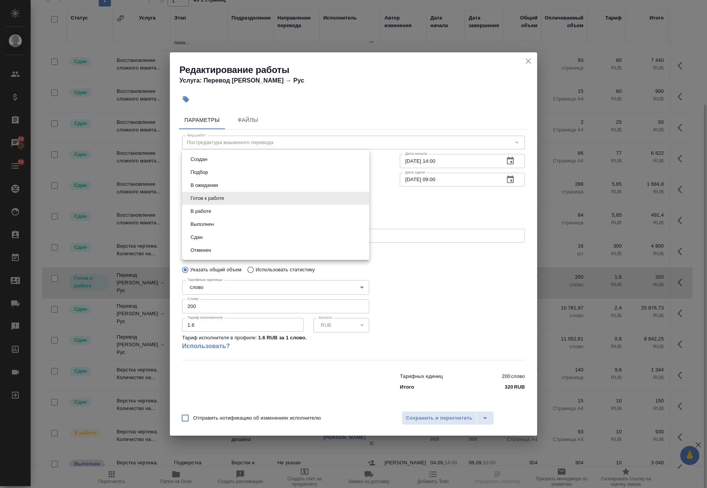
click at [213, 213] on button "В работе" at bounding box center [200, 211] width 25 height 8
type input "inProgress"
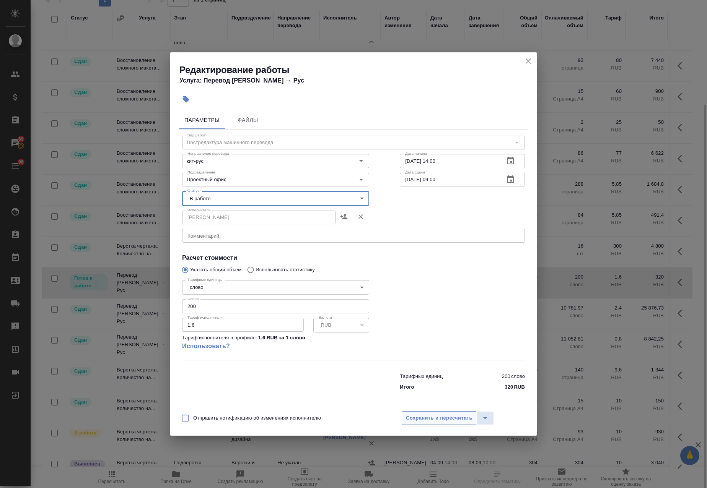
click at [434, 418] on span "Сохранить и пересчитать" at bounding box center [439, 418] width 67 height 9
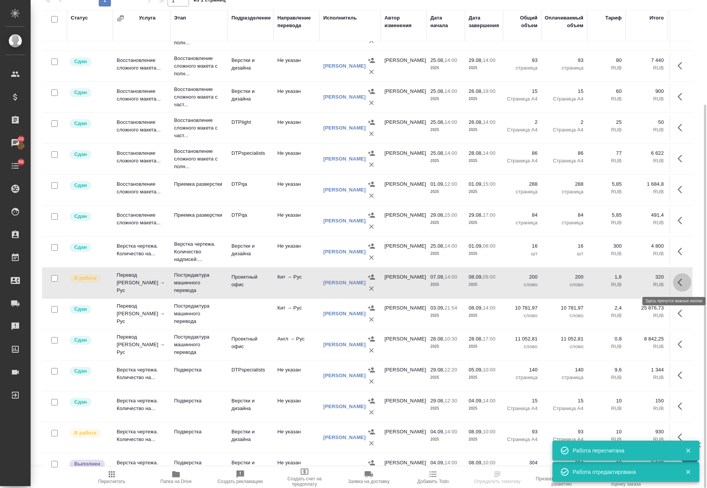
click at [677, 283] on icon "button" at bounding box center [681, 282] width 9 height 9
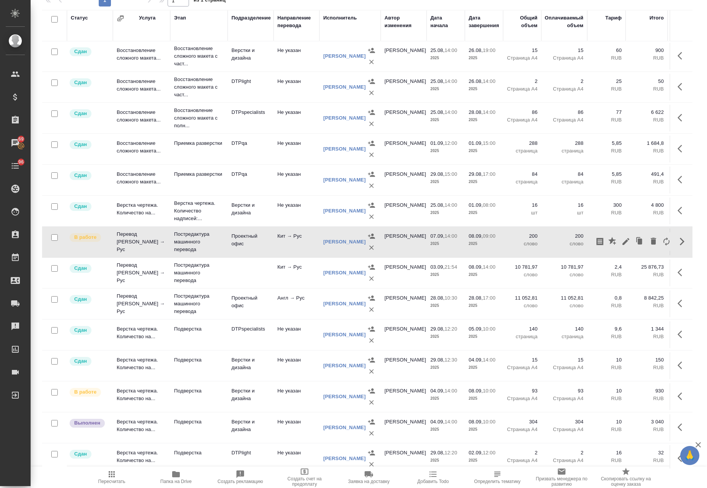
scroll to position [0, 0]
